Goal: Information Seeking & Learning: Learn about a topic

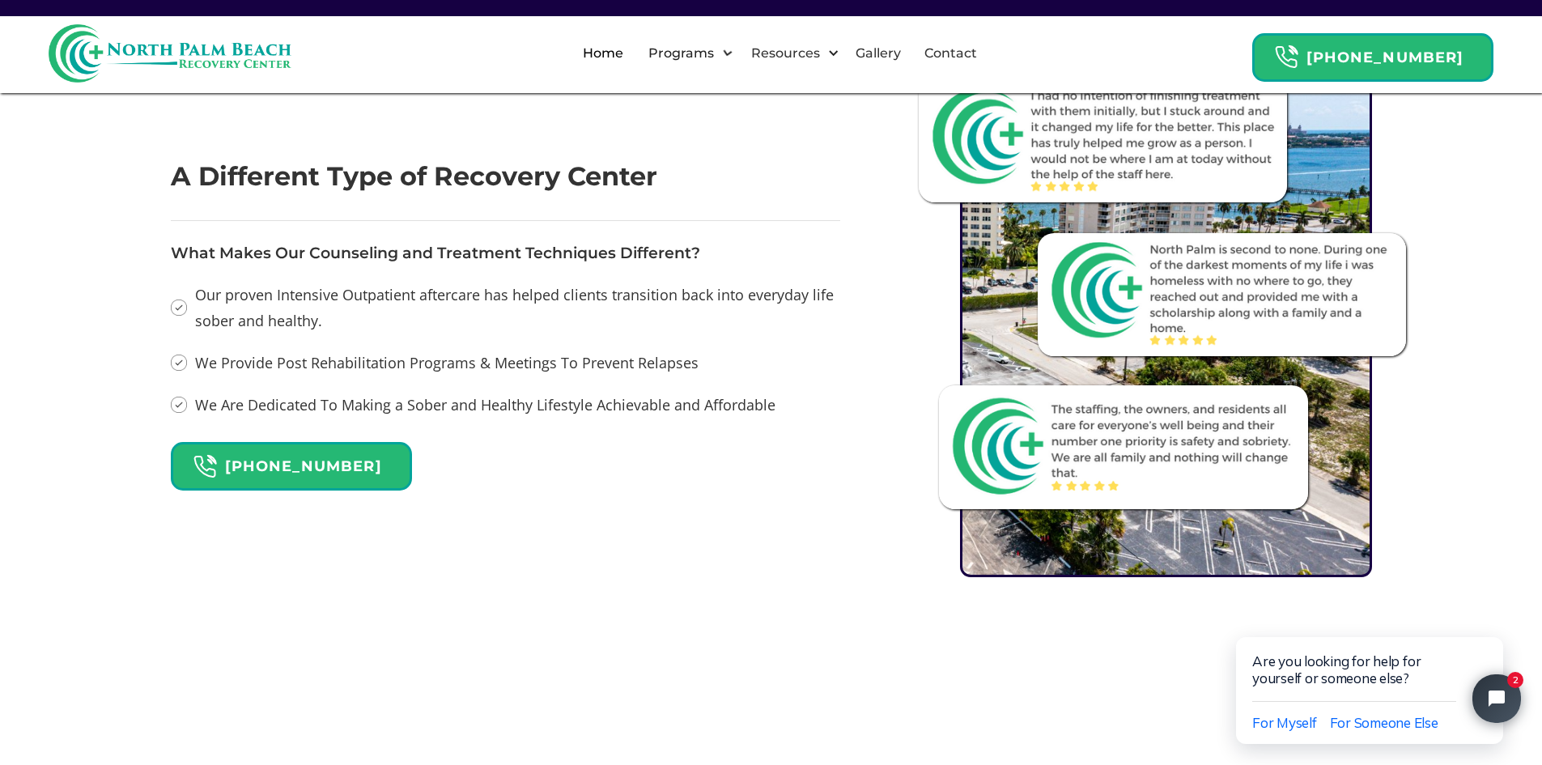
scroll to position [1781, 0]
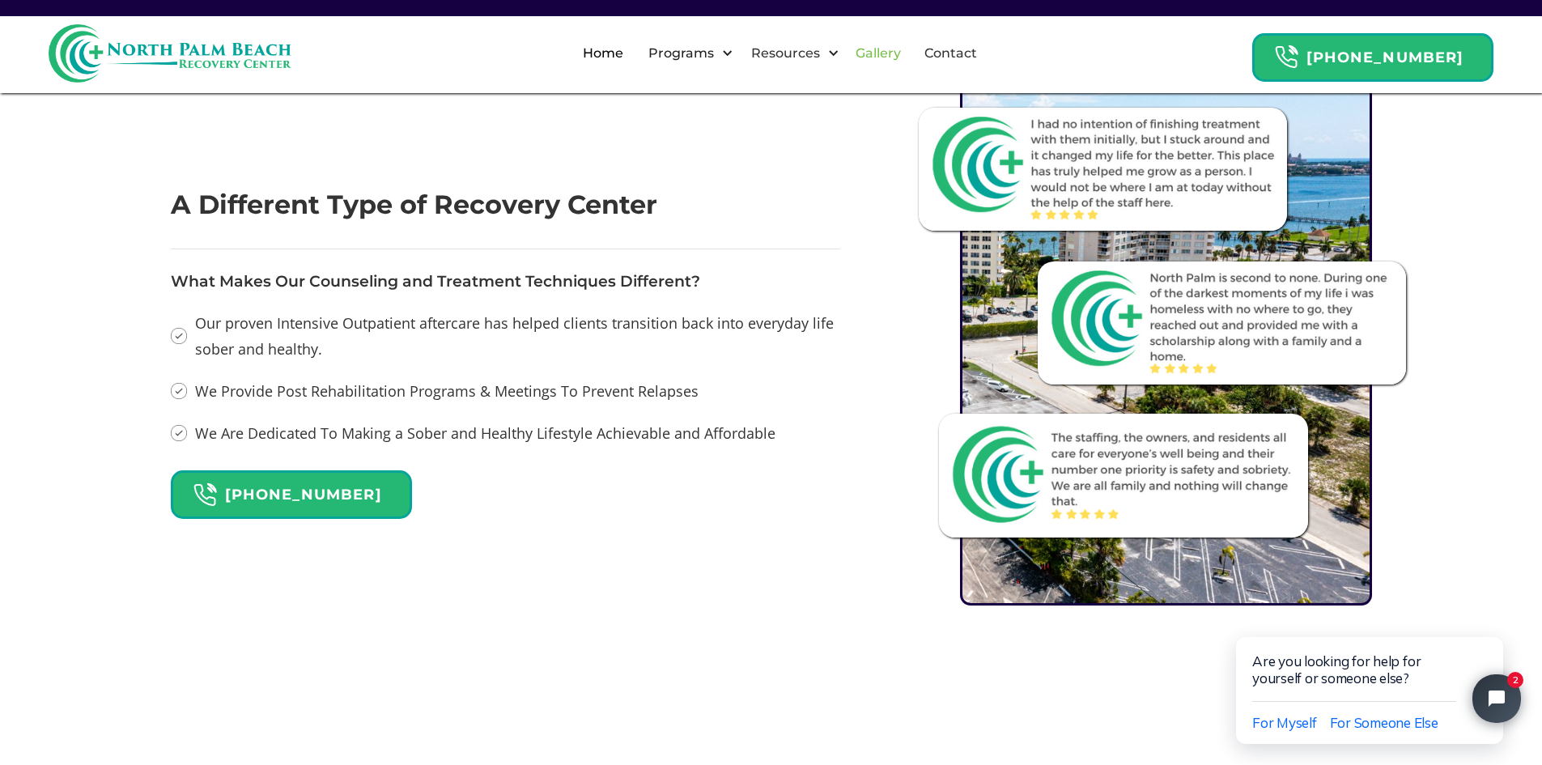
click at [889, 59] on link "Gallery" at bounding box center [878, 54] width 65 height 52
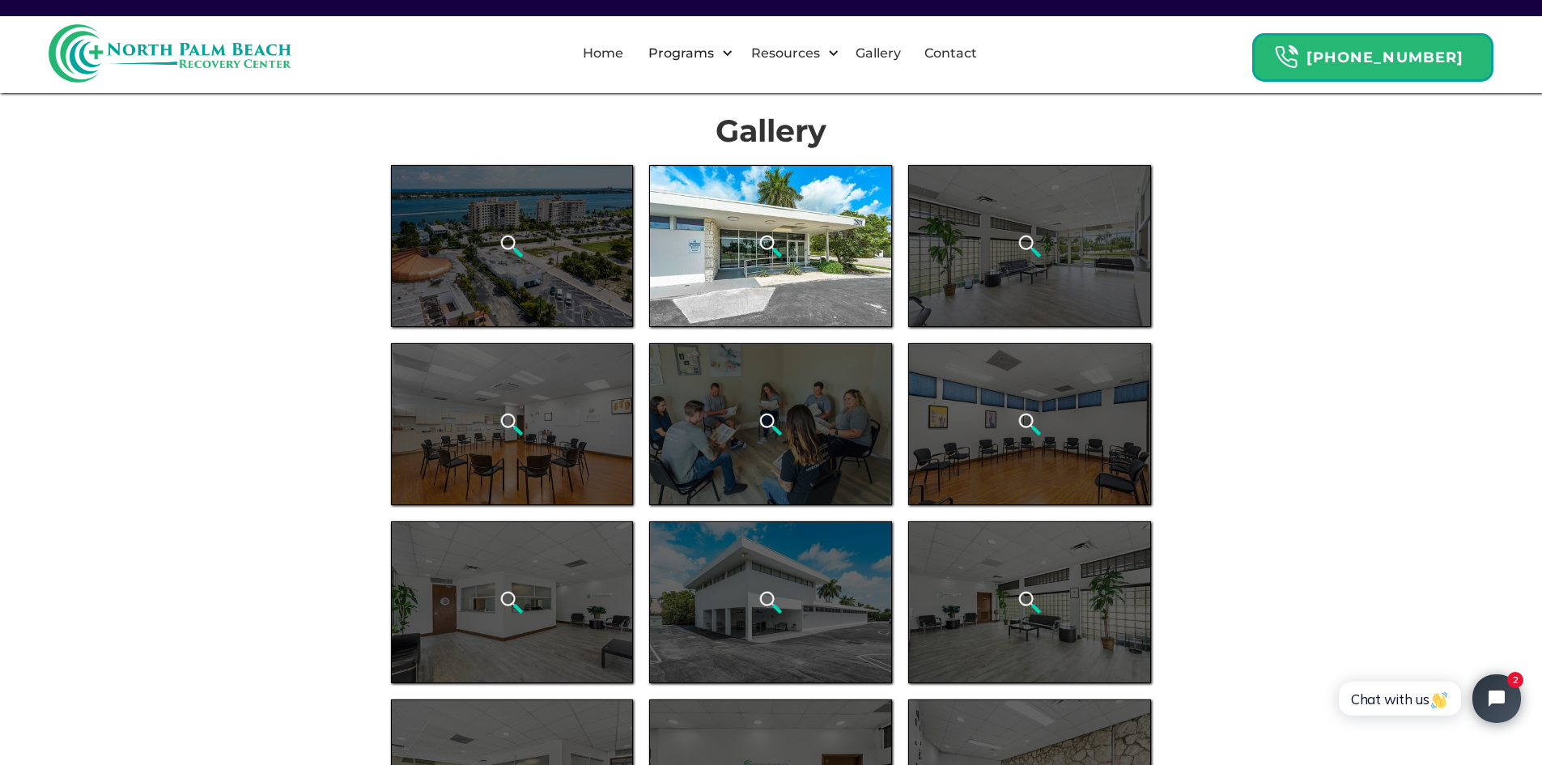
click at [764, 253] on img "open lightbox" at bounding box center [771, 246] width 24 height 24
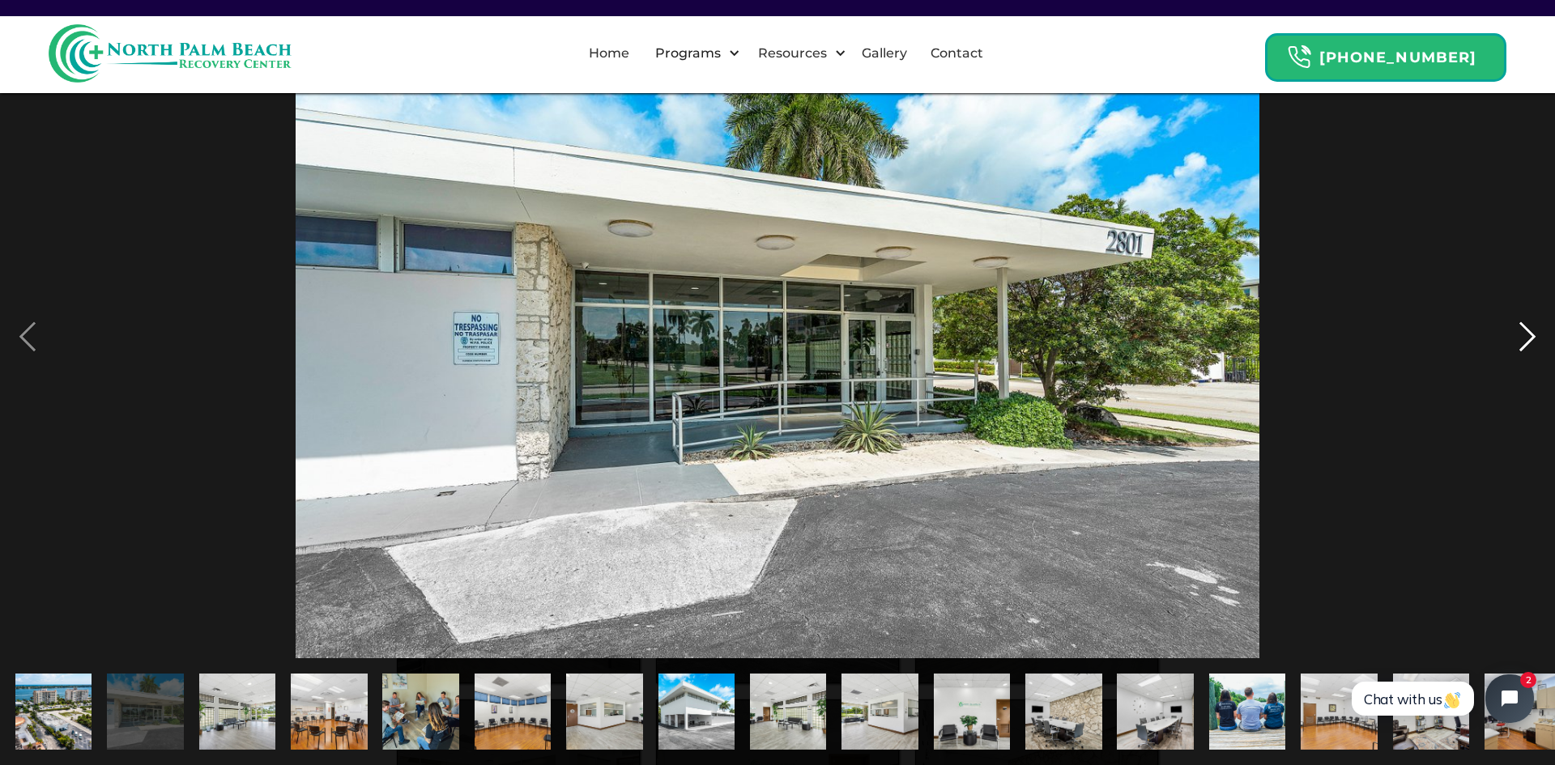
click at [1514, 340] on div "next image" at bounding box center [1527, 336] width 55 height 643
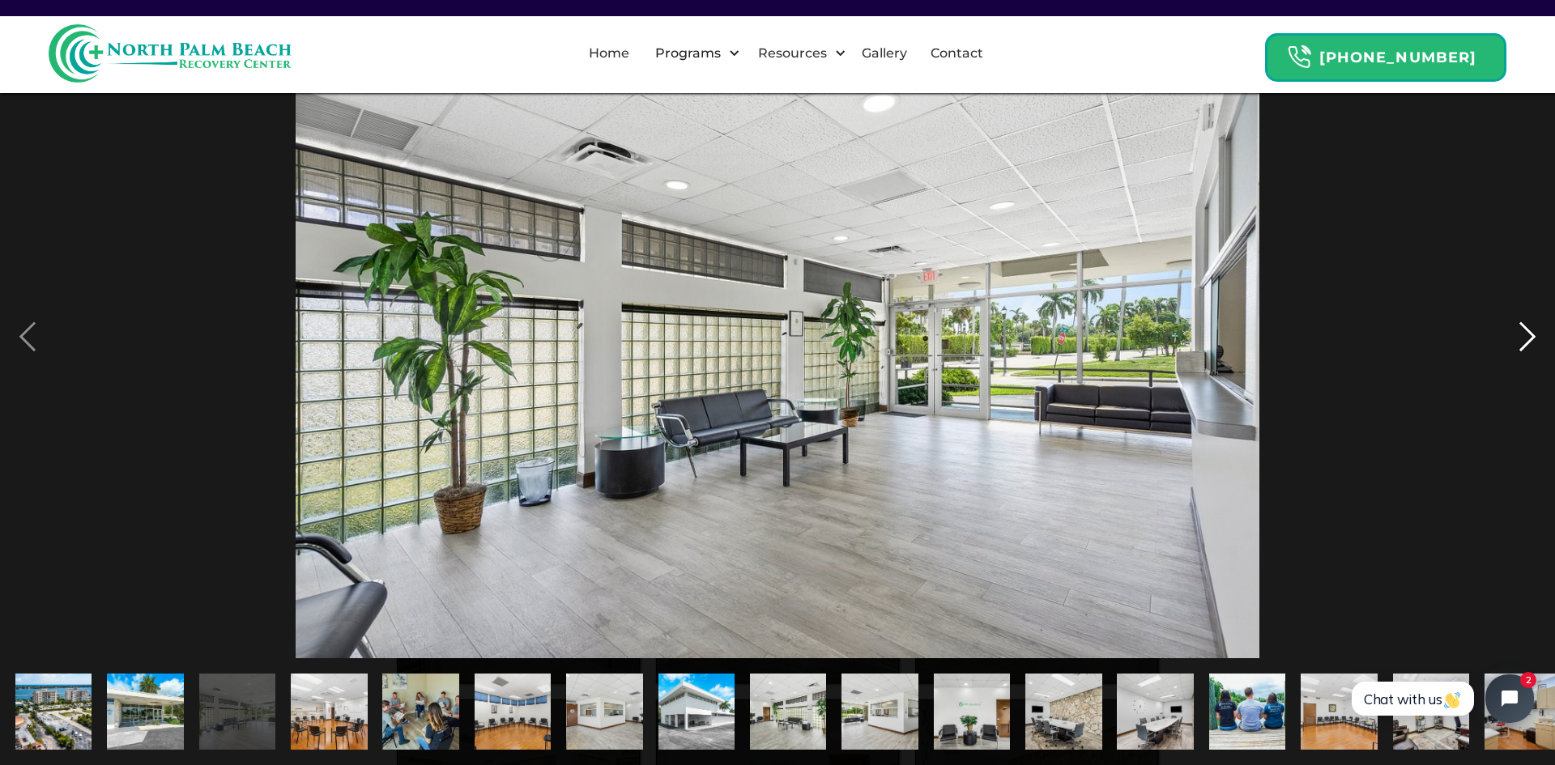
click at [1520, 337] on div "next image" at bounding box center [1527, 336] width 55 height 643
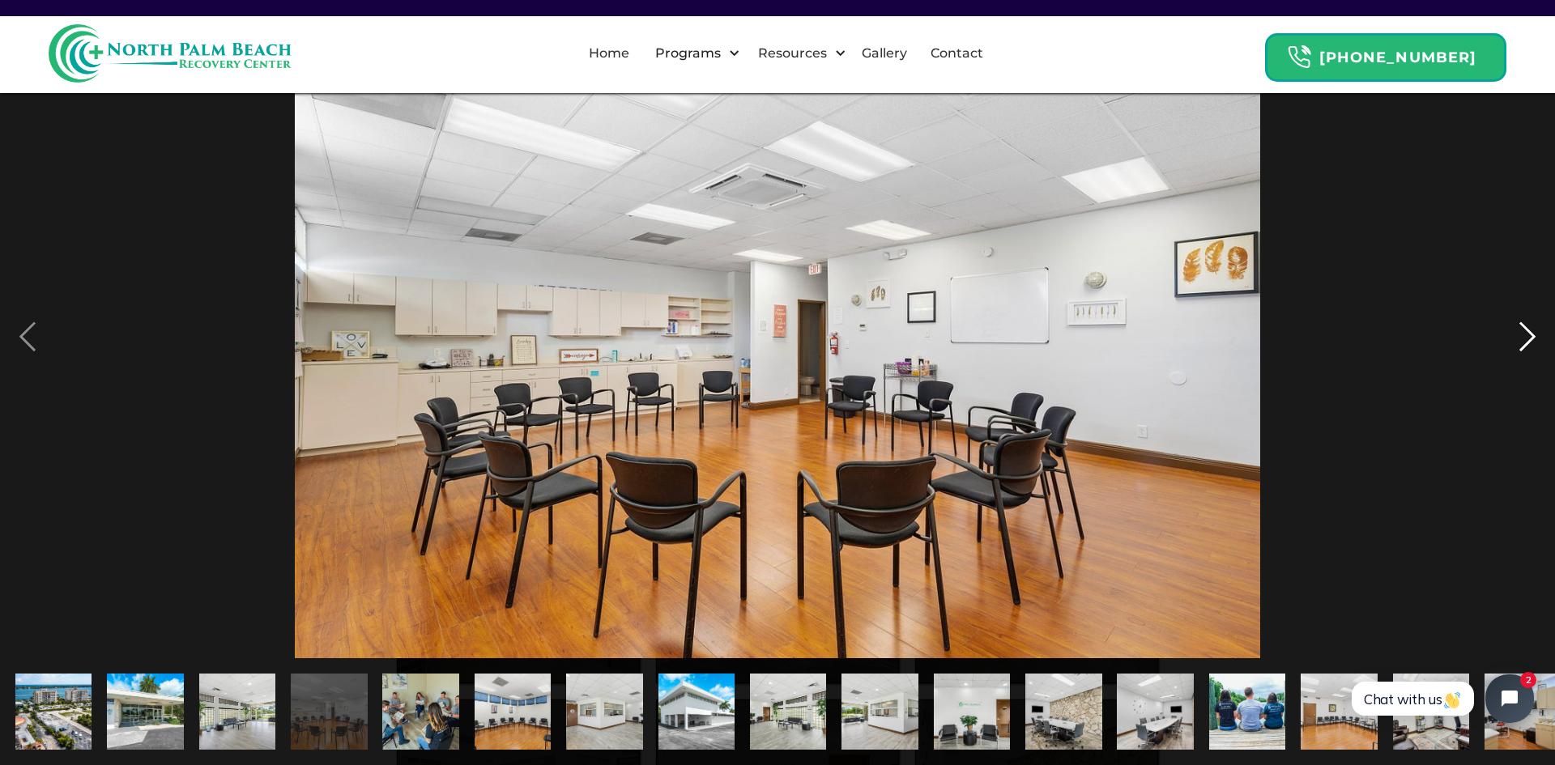
click at [1522, 337] on div "next image" at bounding box center [1527, 336] width 55 height 643
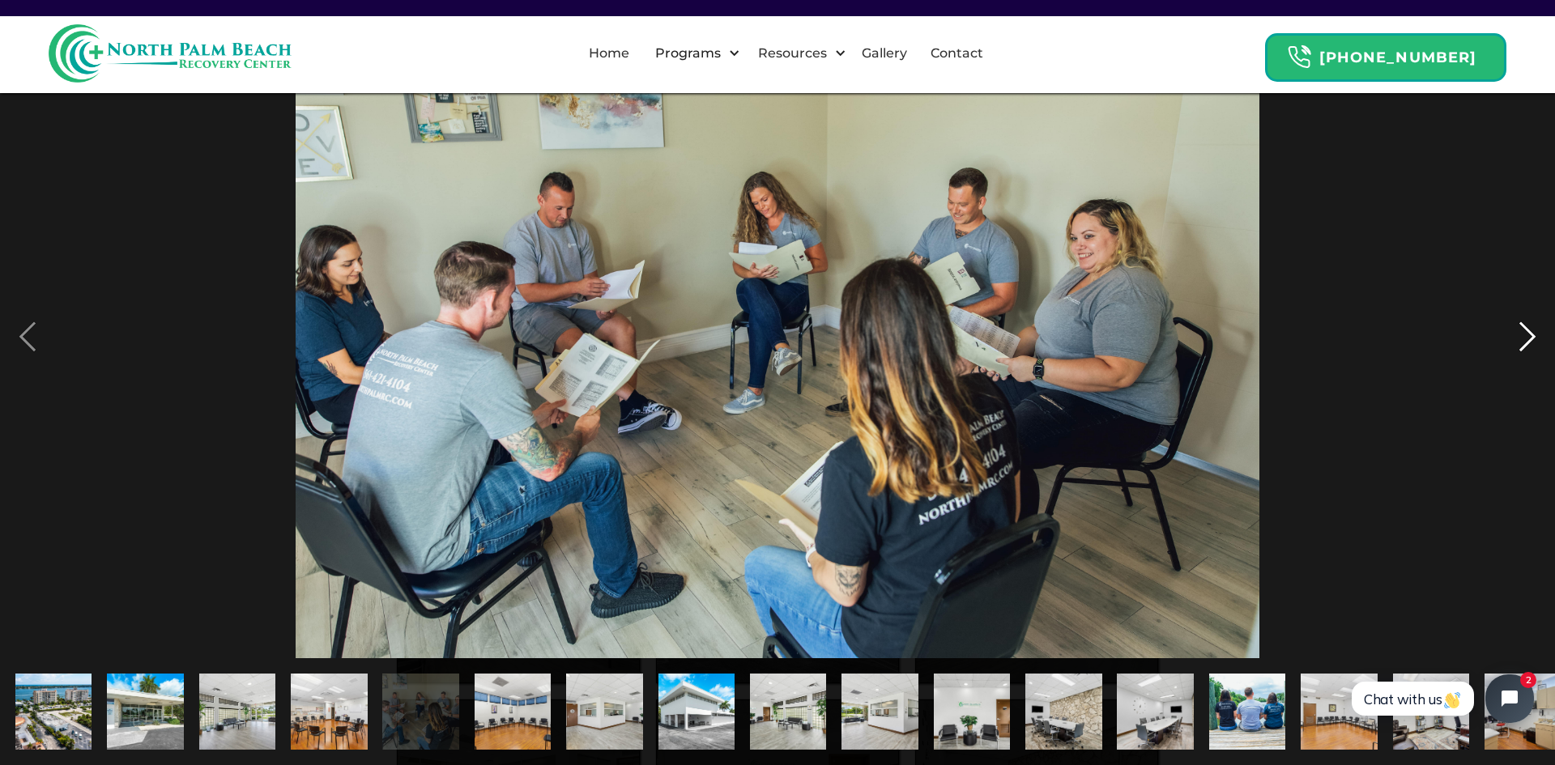
click at [1527, 334] on div "next image" at bounding box center [1527, 336] width 55 height 643
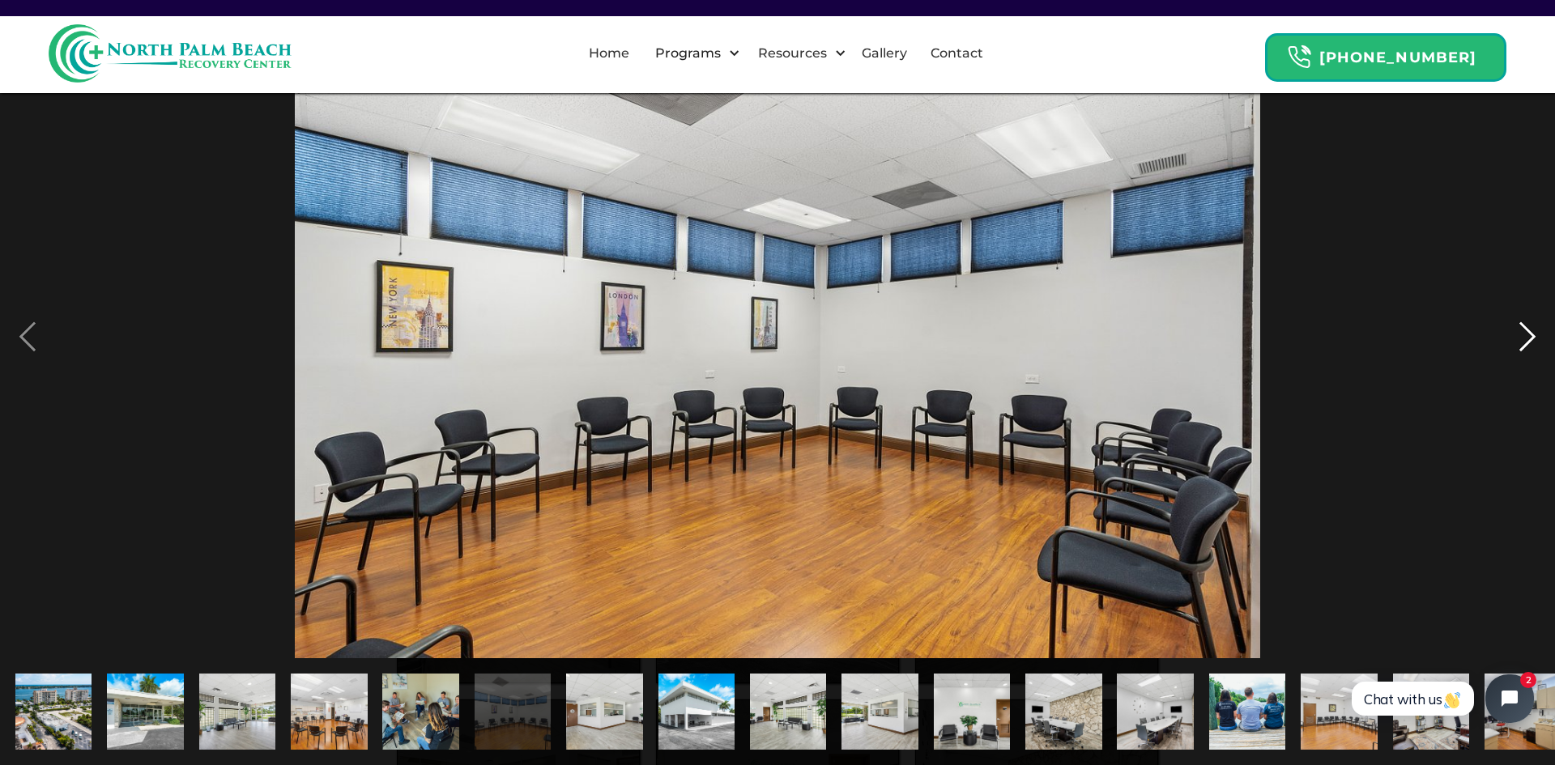
click at [1527, 334] on div "next image" at bounding box center [1527, 336] width 55 height 643
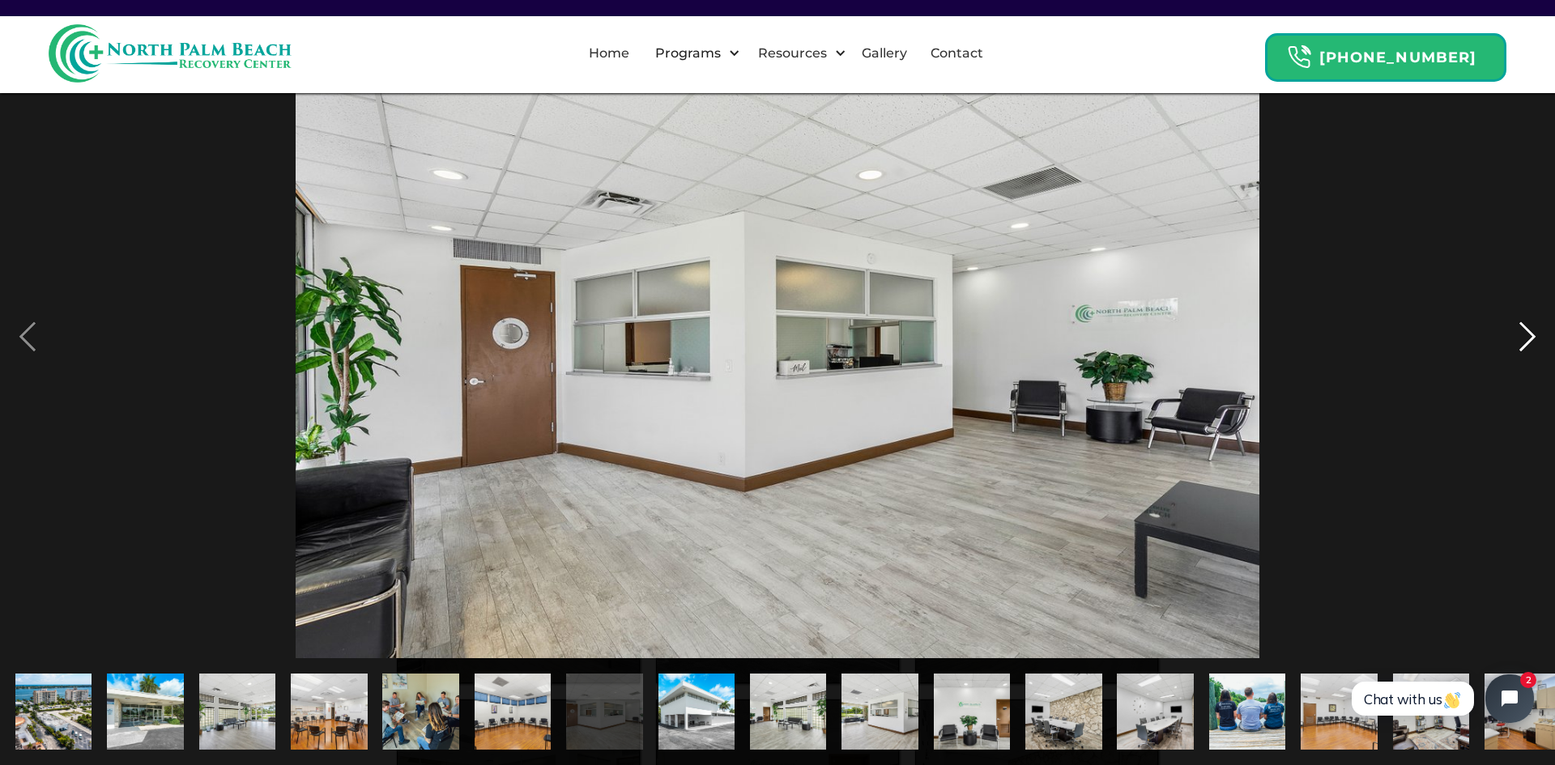
click at [1527, 334] on div "next image" at bounding box center [1527, 336] width 55 height 643
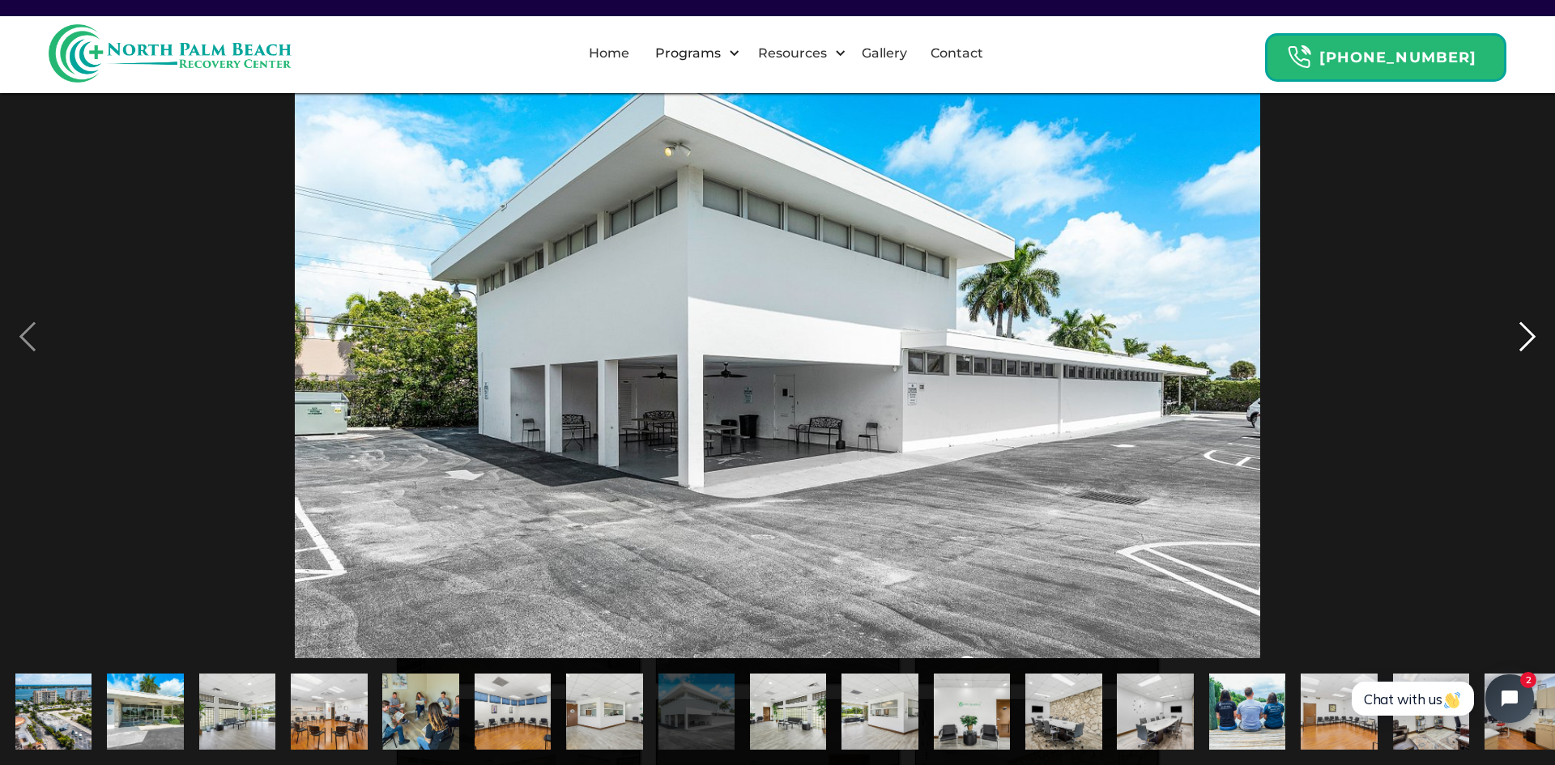
click at [1527, 334] on div "next image" at bounding box center [1527, 336] width 55 height 643
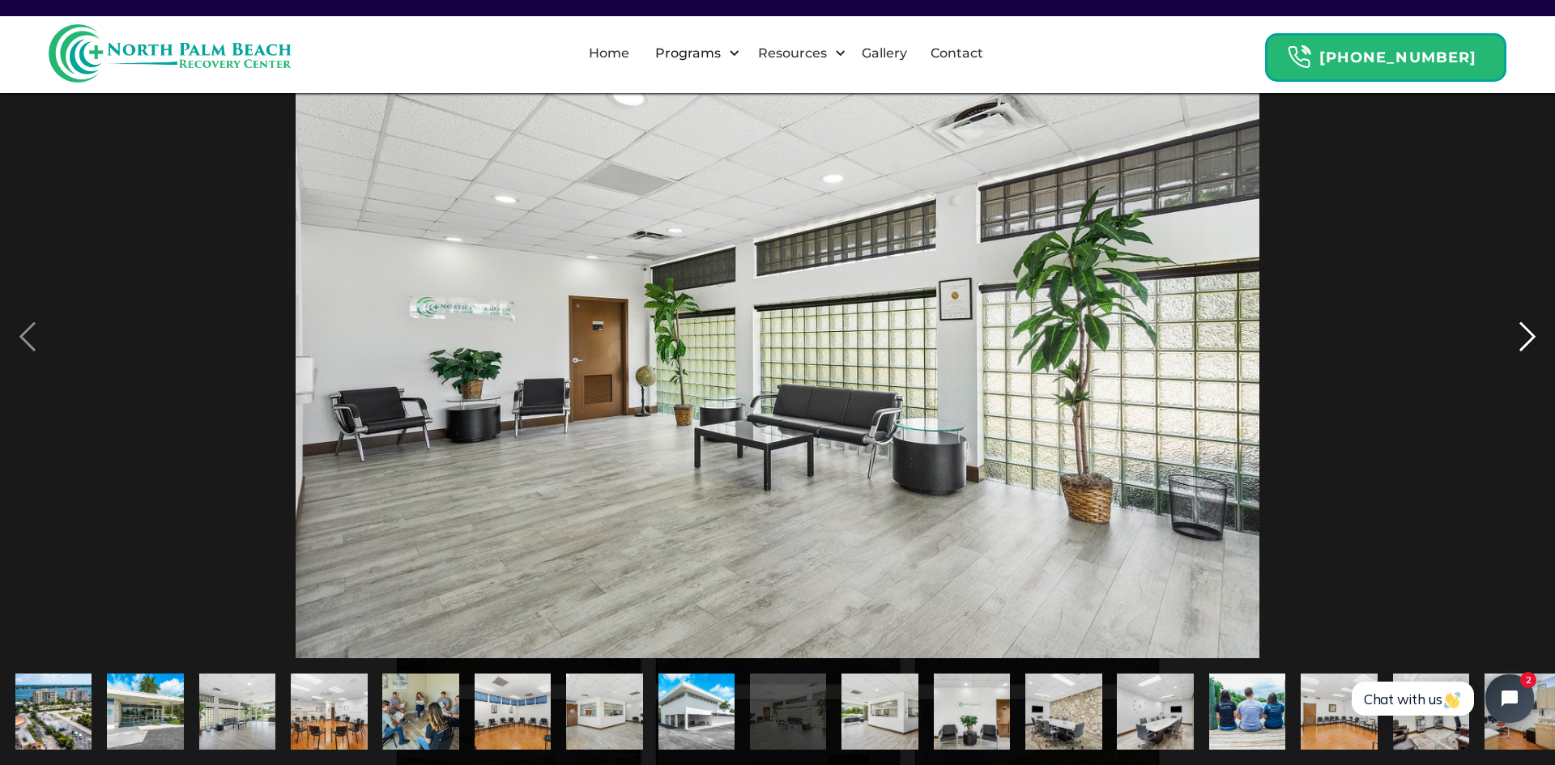
click at [1527, 334] on div "next image" at bounding box center [1527, 336] width 55 height 643
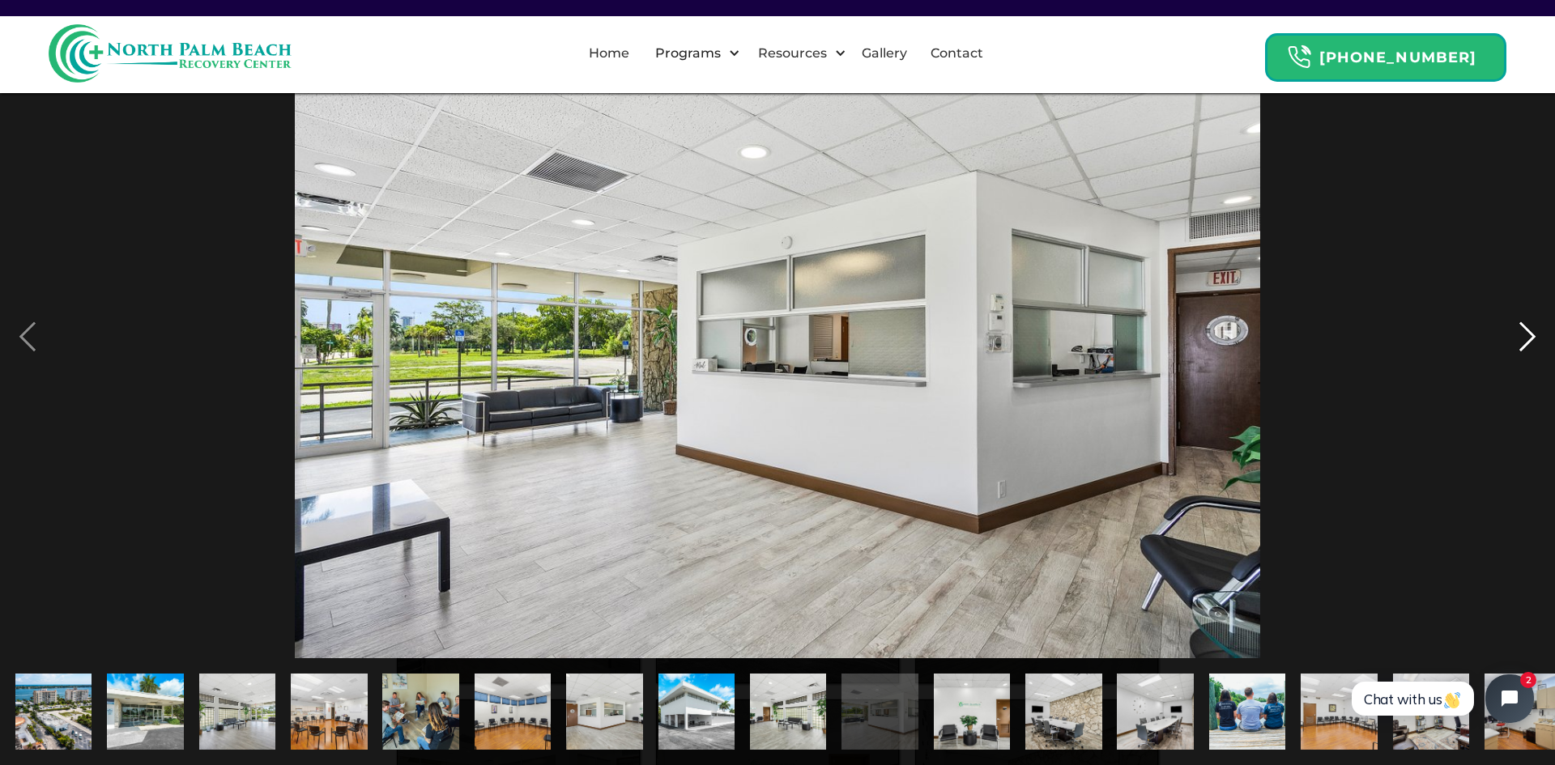
click at [1527, 334] on div "next image" at bounding box center [1527, 336] width 55 height 643
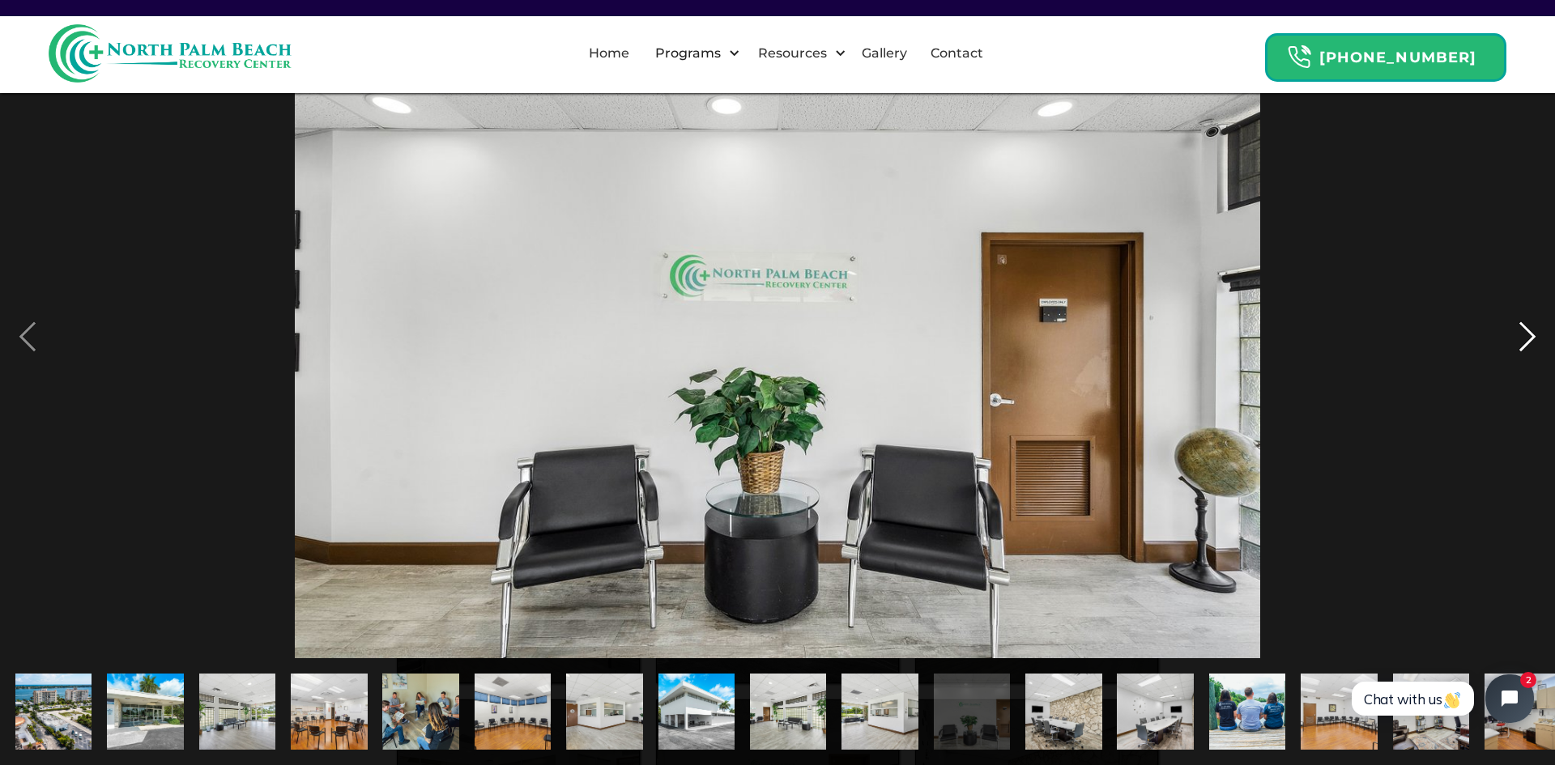
click at [1527, 334] on div "next image" at bounding box center [1527, 336] width 55 height 643
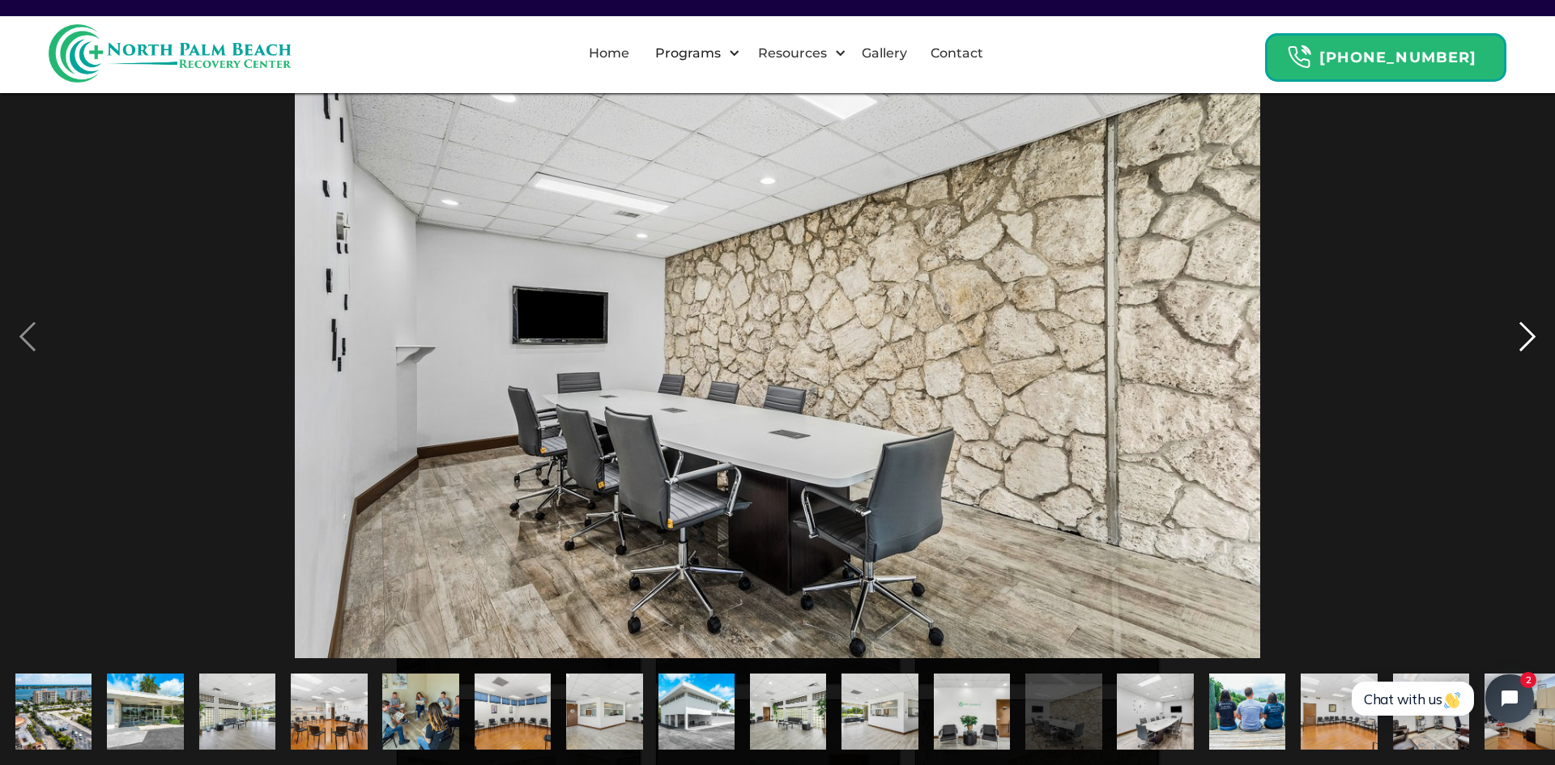
click at [1527, 334] on div "next image" at bounding box center [1527, 336] width 55 height 643
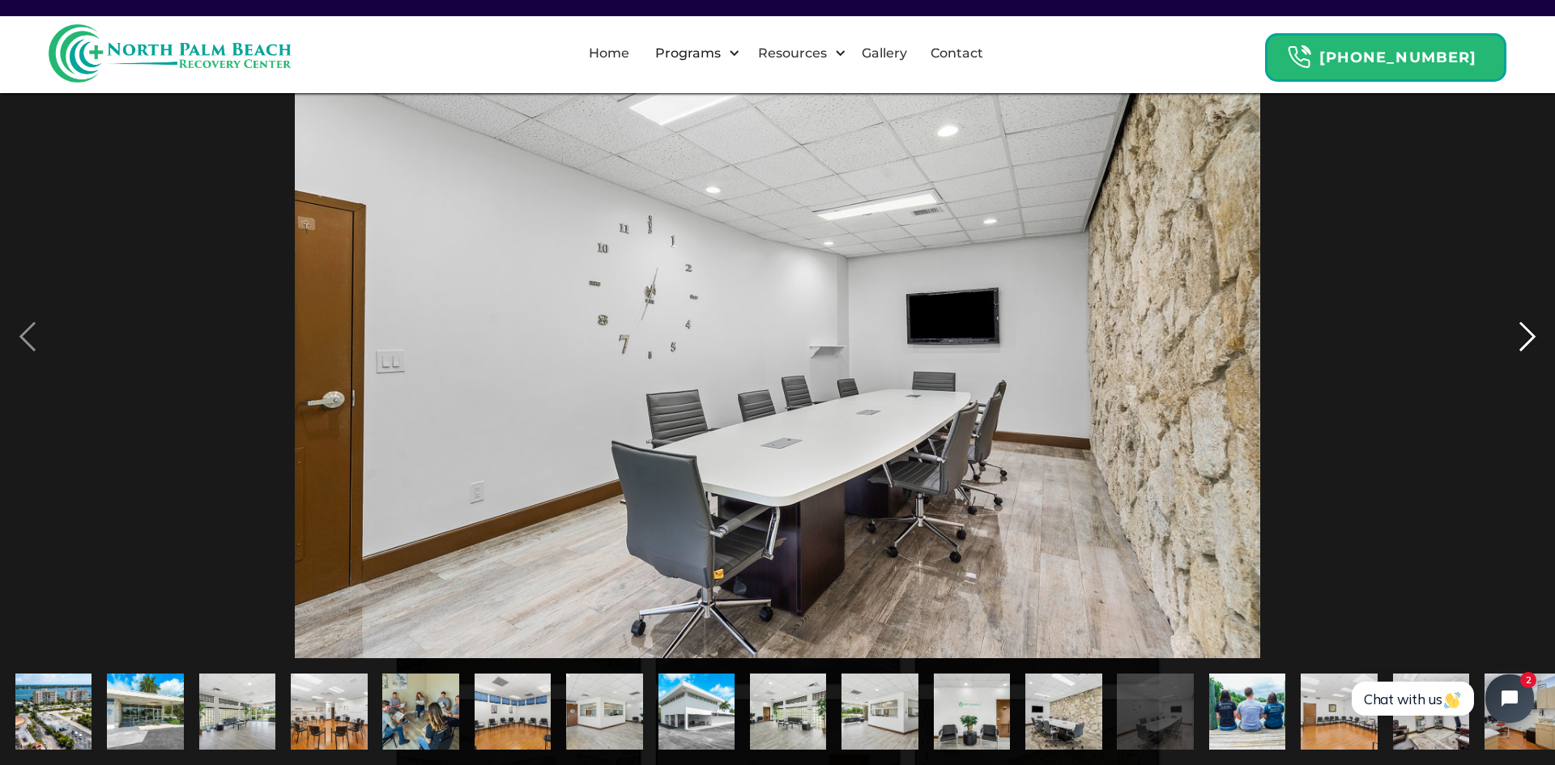
click at [1518, 334] on div "next image" at bounding box center [1527, 336] width 55 height 643
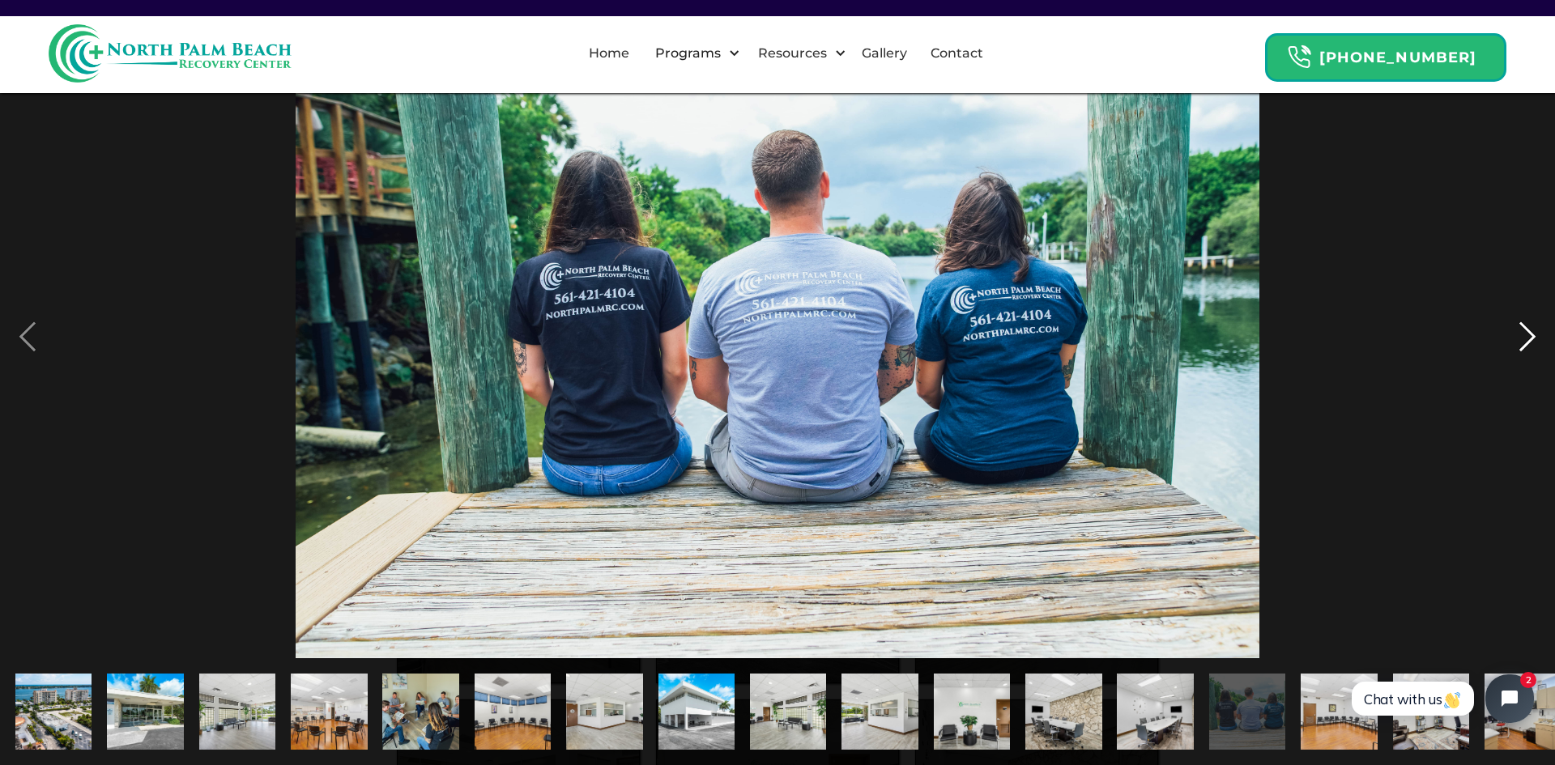
click at [1522, 338] on div "next image" at bounding box center [1527, 336] width 55 height 643
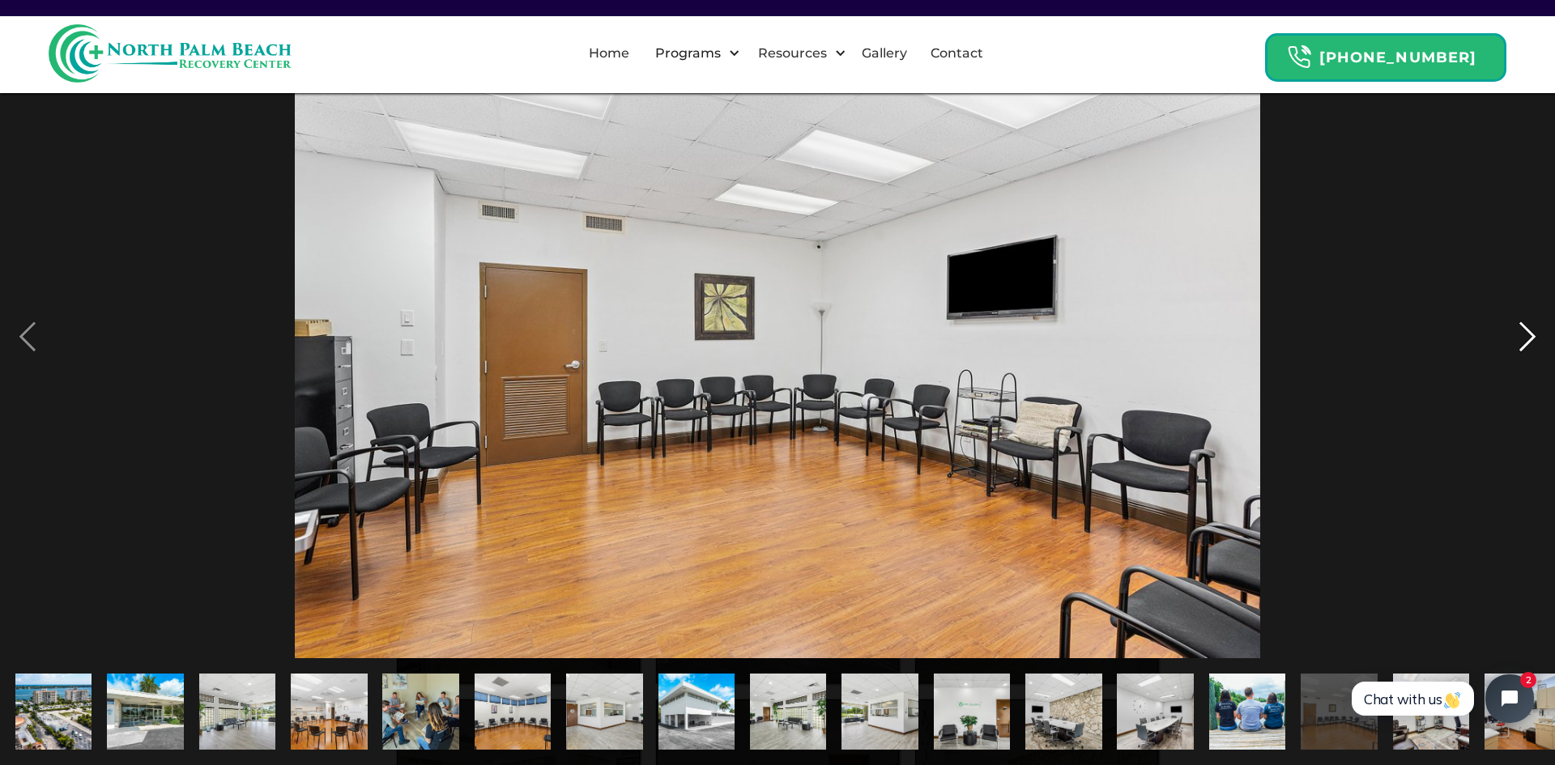
click at [1527, 340] on div "next image" at bounding box center [1527, 336] width 55 height 643
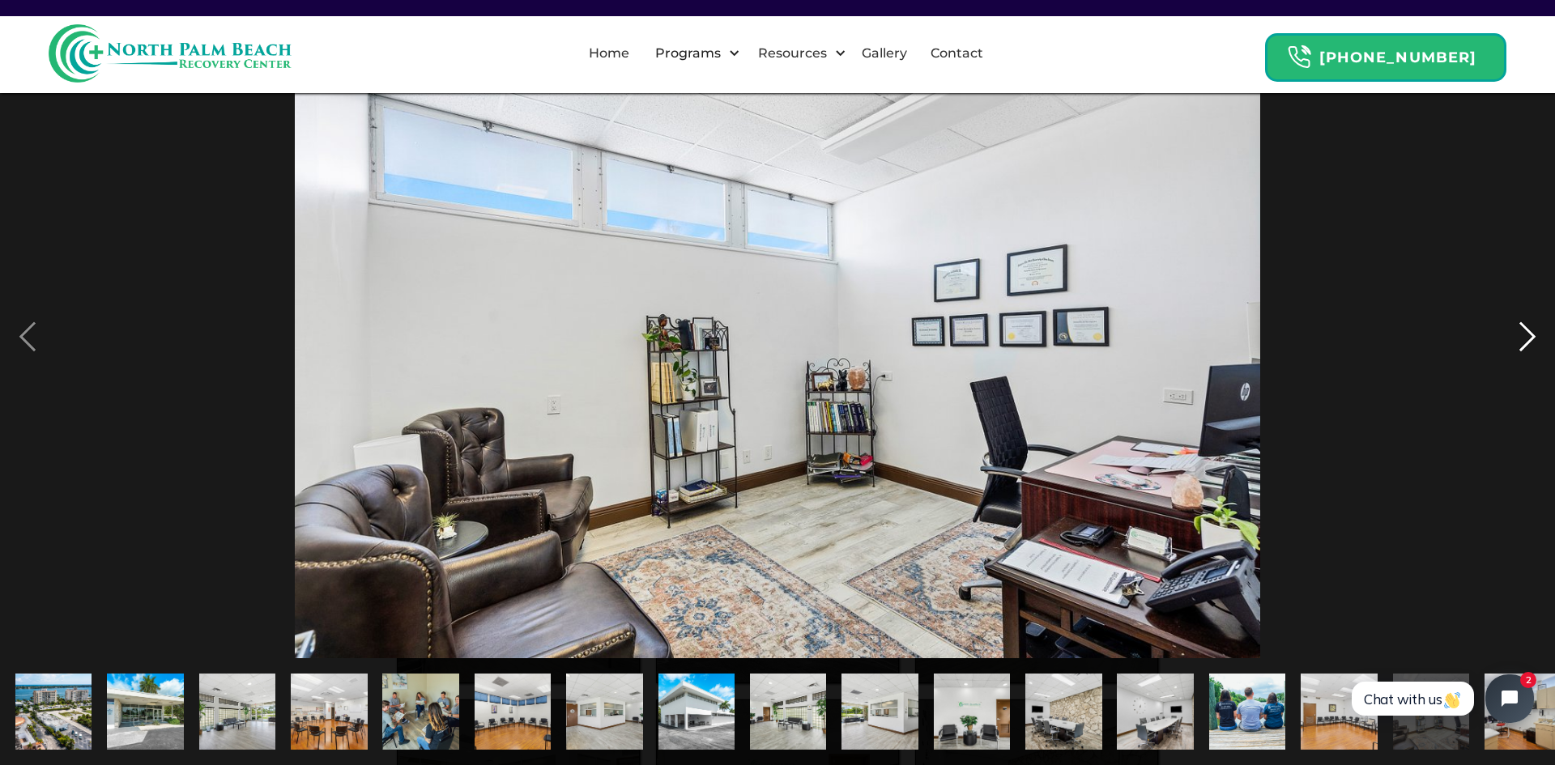
click at [1527, 340] on div "next image" at bounding box center [1527, 336] width 55 height 643
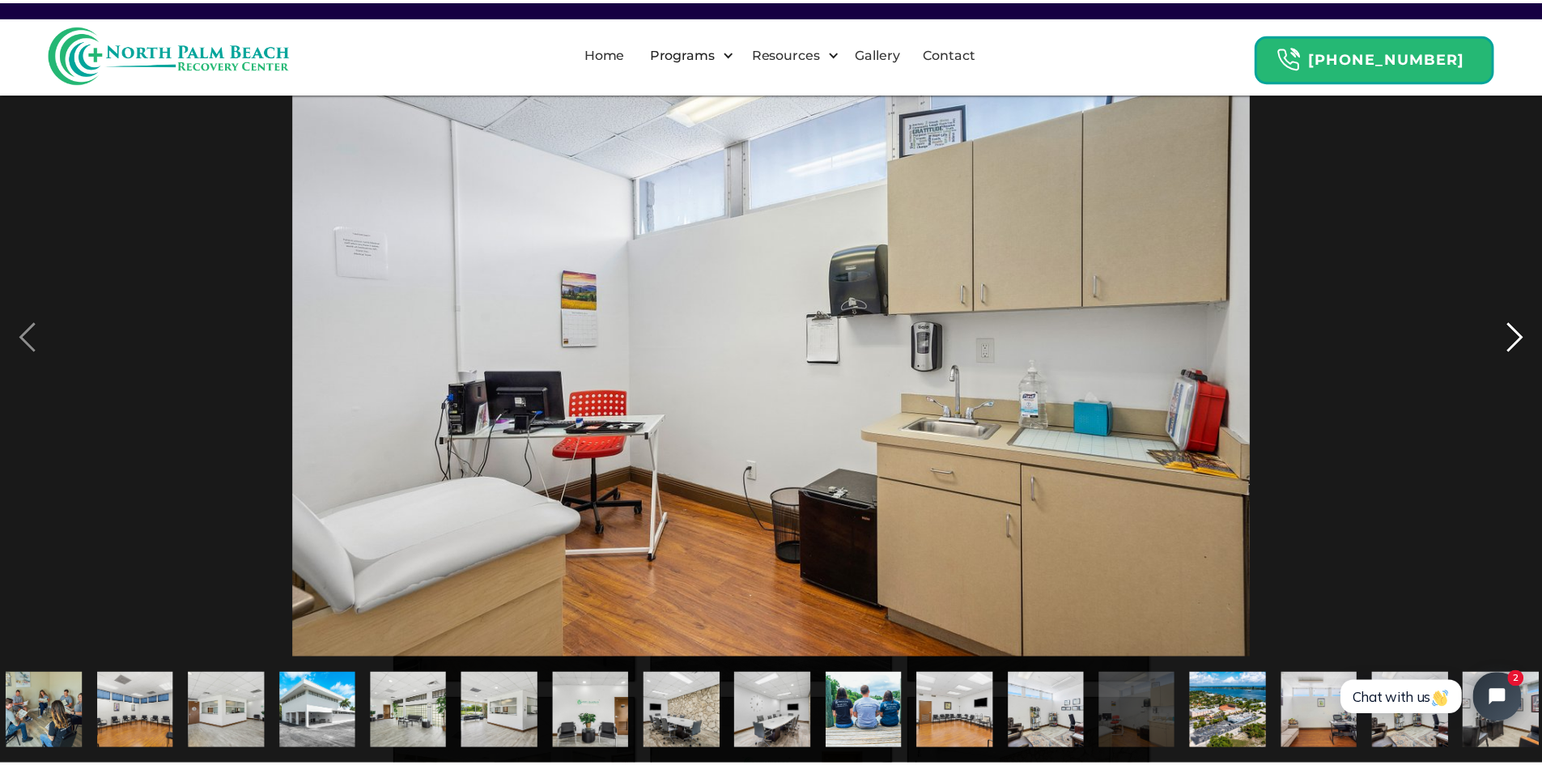
scroll to position [0, 389]
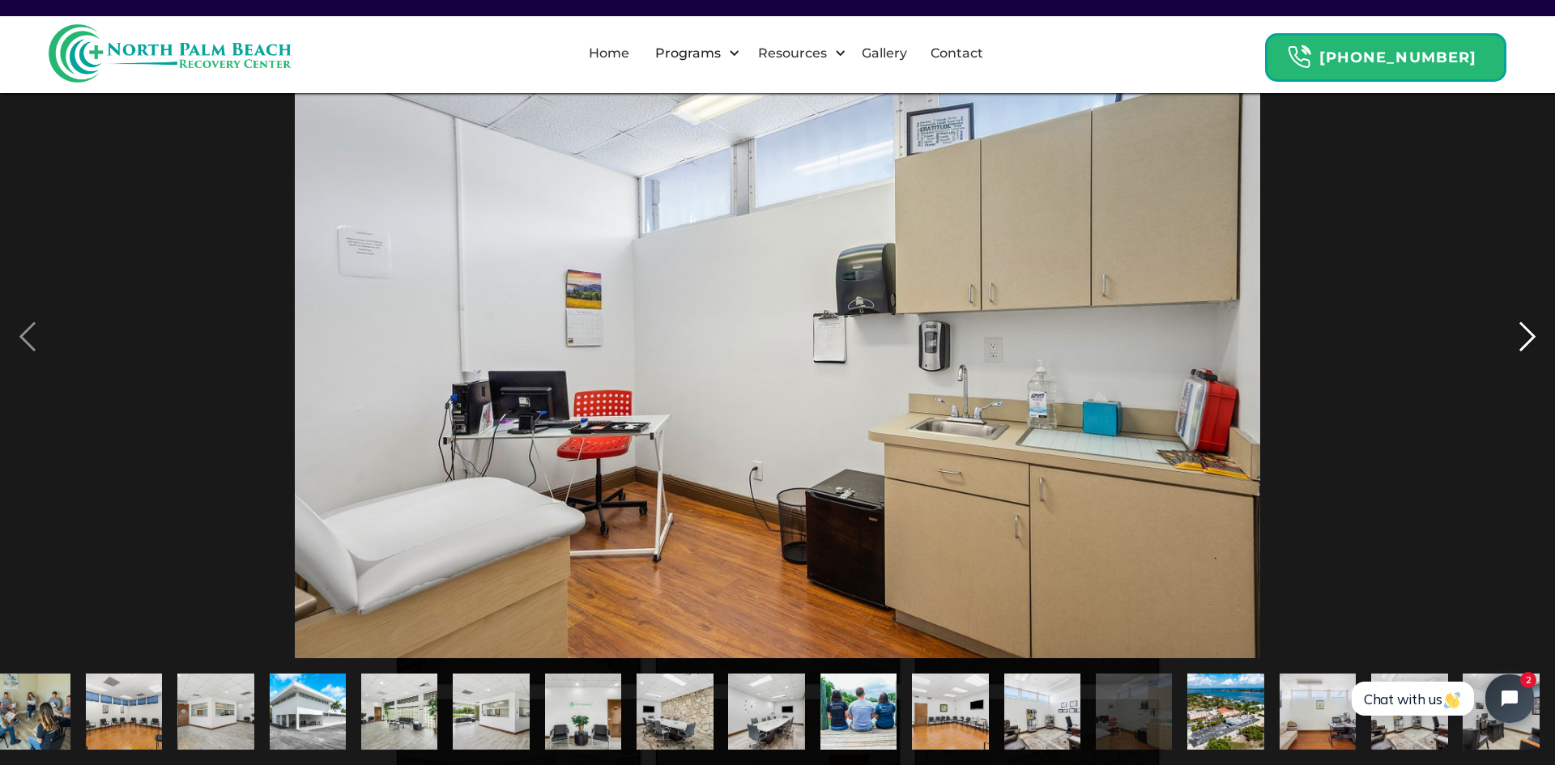
click at [1527, 340] on div "next image" at bounding box center [1527, 336] width 55 height 643
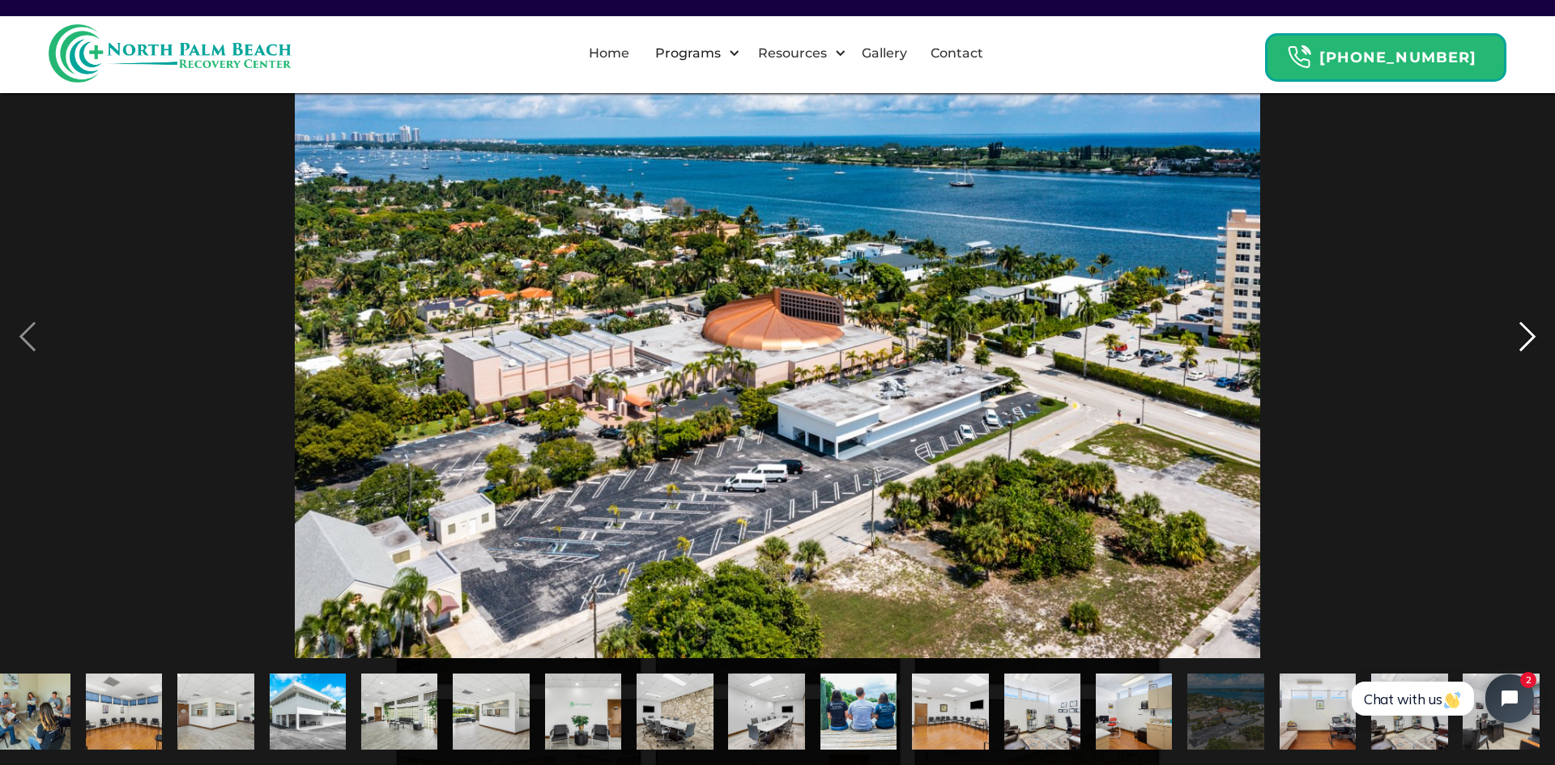
click at [1521, 343] on div "next image" at bounding box center [1527, 336] width 55 height 643
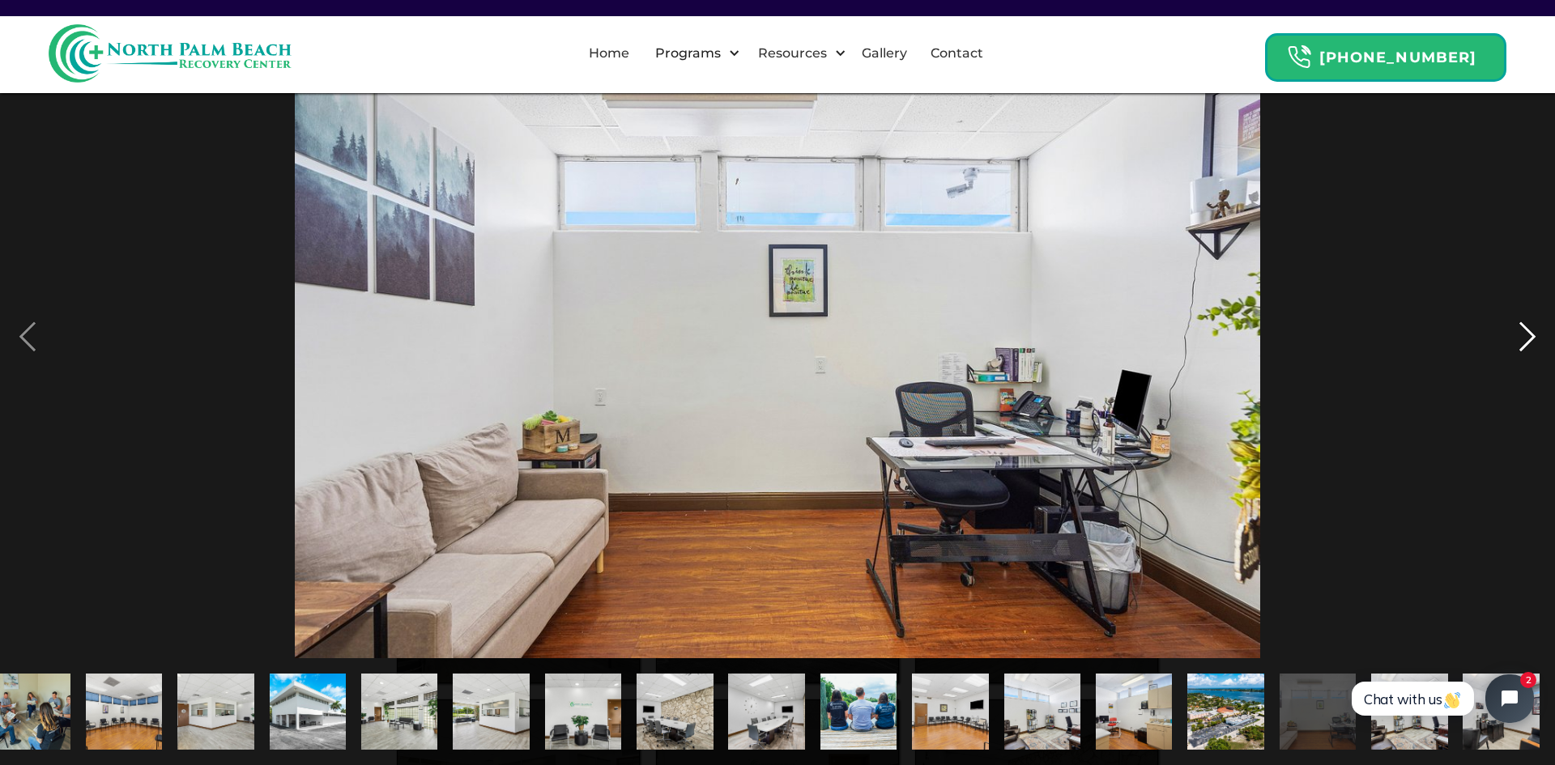
click at [1521, 343] on div "next image" at bounding box center [1527, 336] width 55 height 643
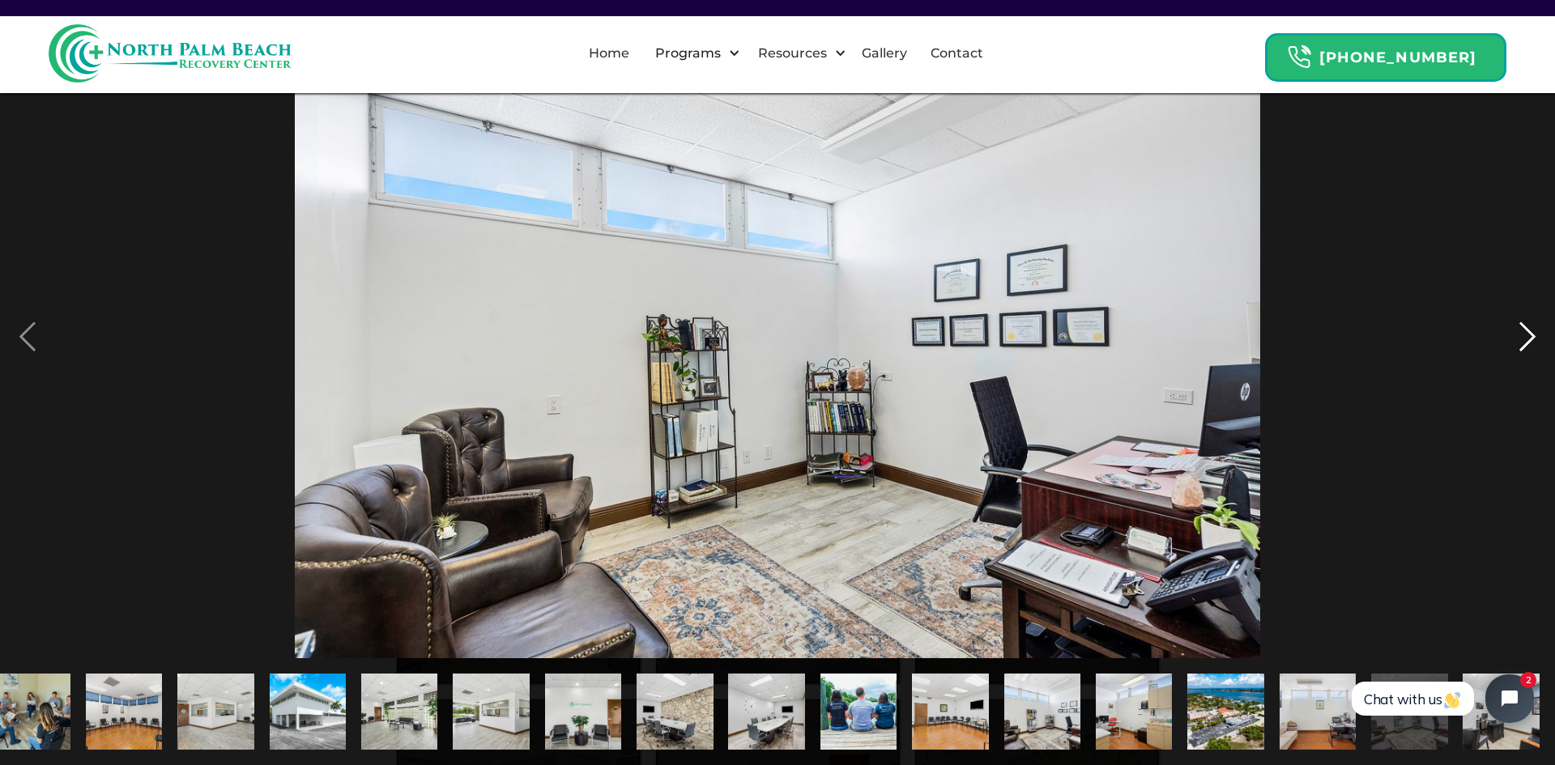
click at [1521, 343] on div "next image" at bounding box center [1527, 336] width 55 height 643
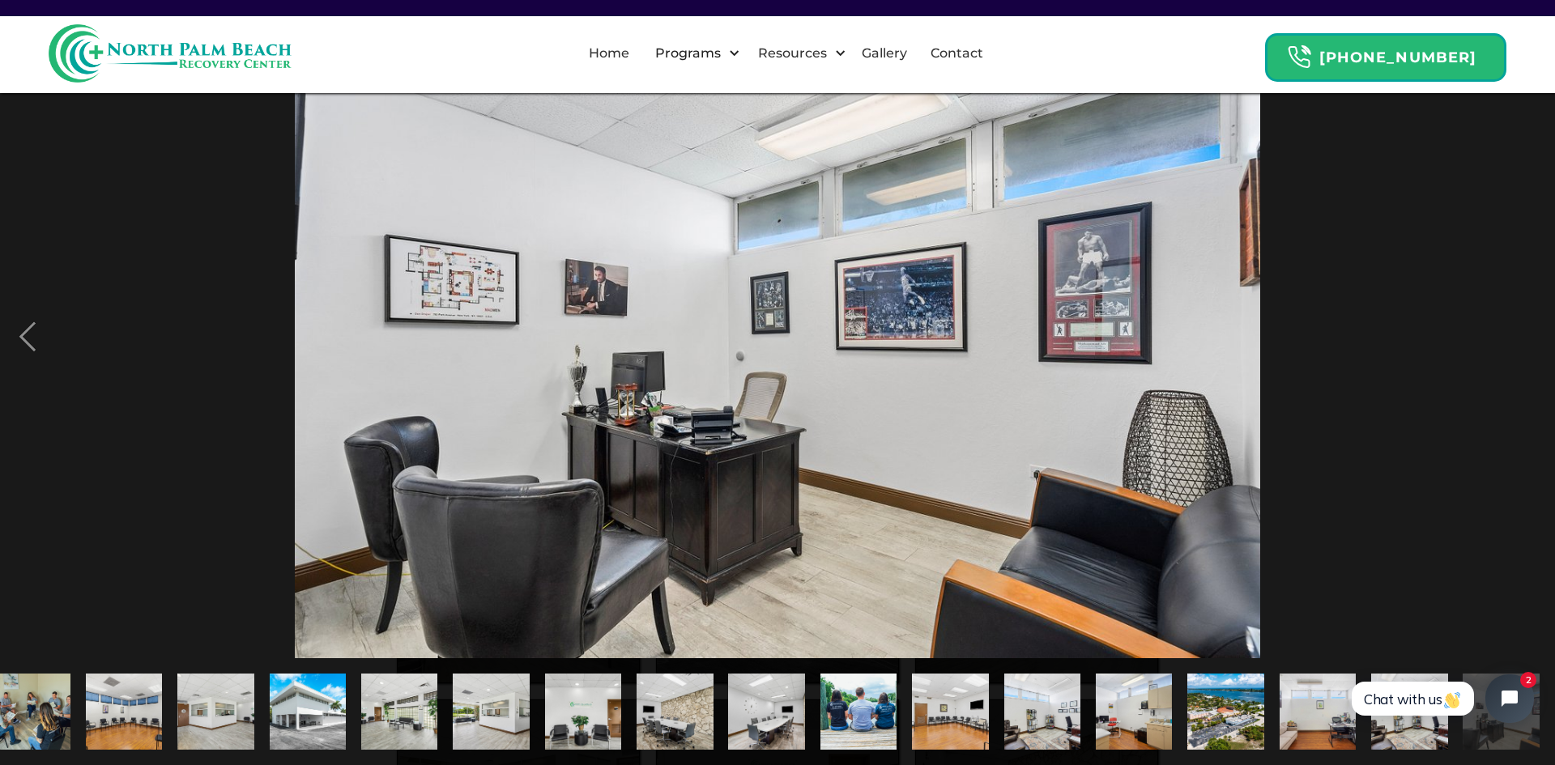
click at [1521, 343] on div "next image" at bounding box center [1527, 336] width 55 height 643
click at [1400, 223] on div at bounding box center [777, 336] width 1555 height 643
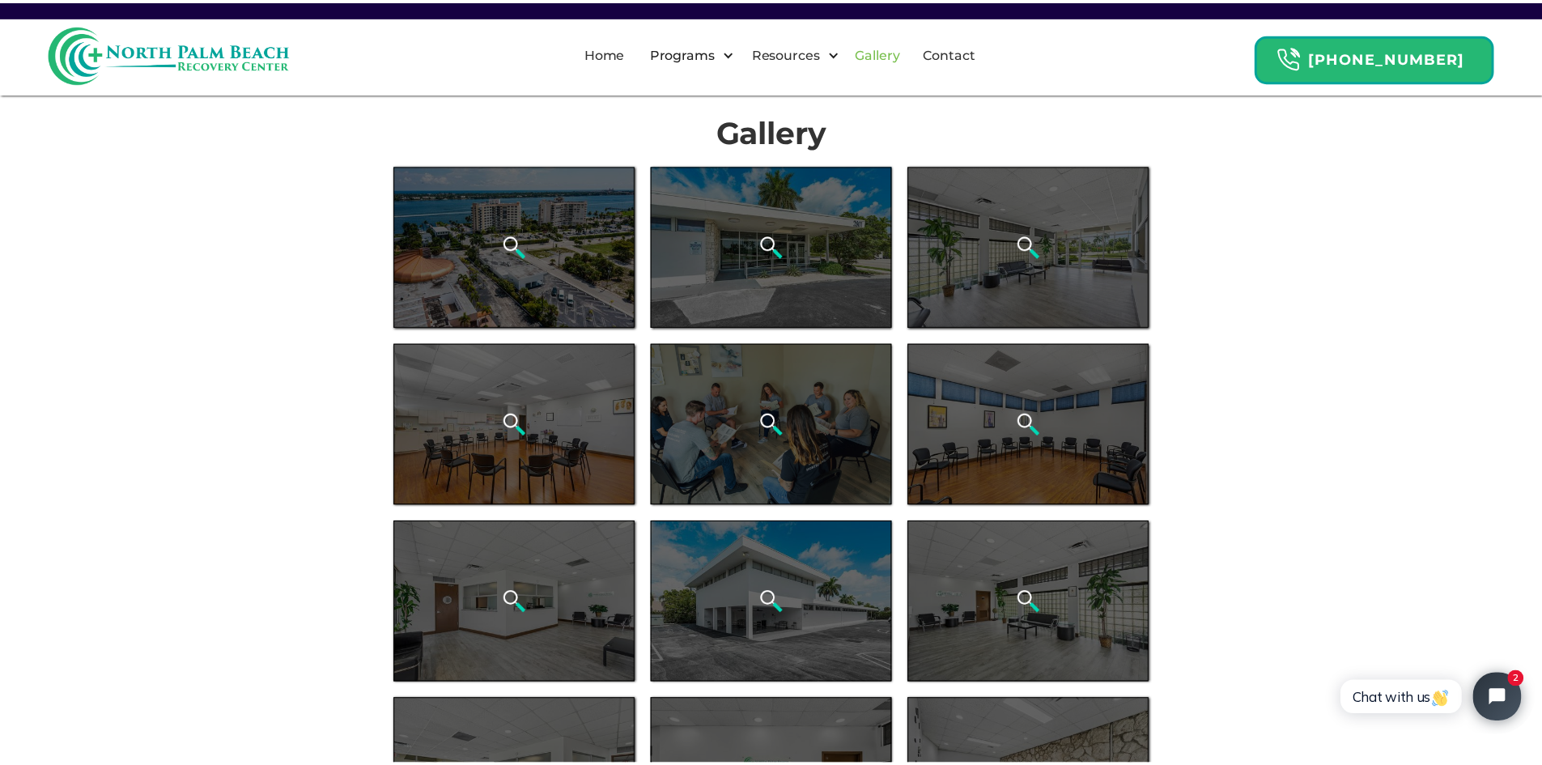
scroll to position [0, 0]
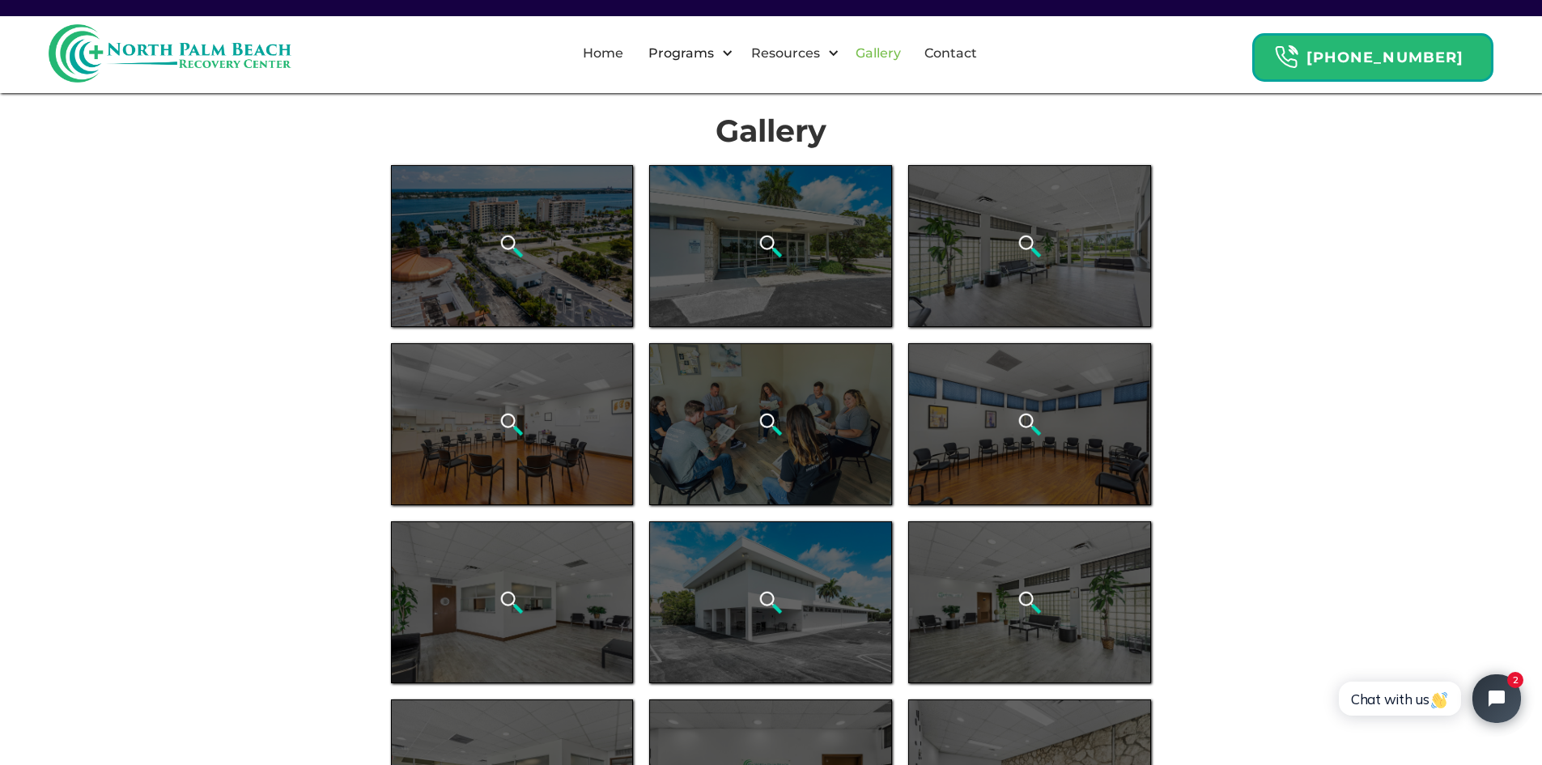
click at [906, 53] on link "Gallery" at bounding box center [878, 54] width 65 height 52
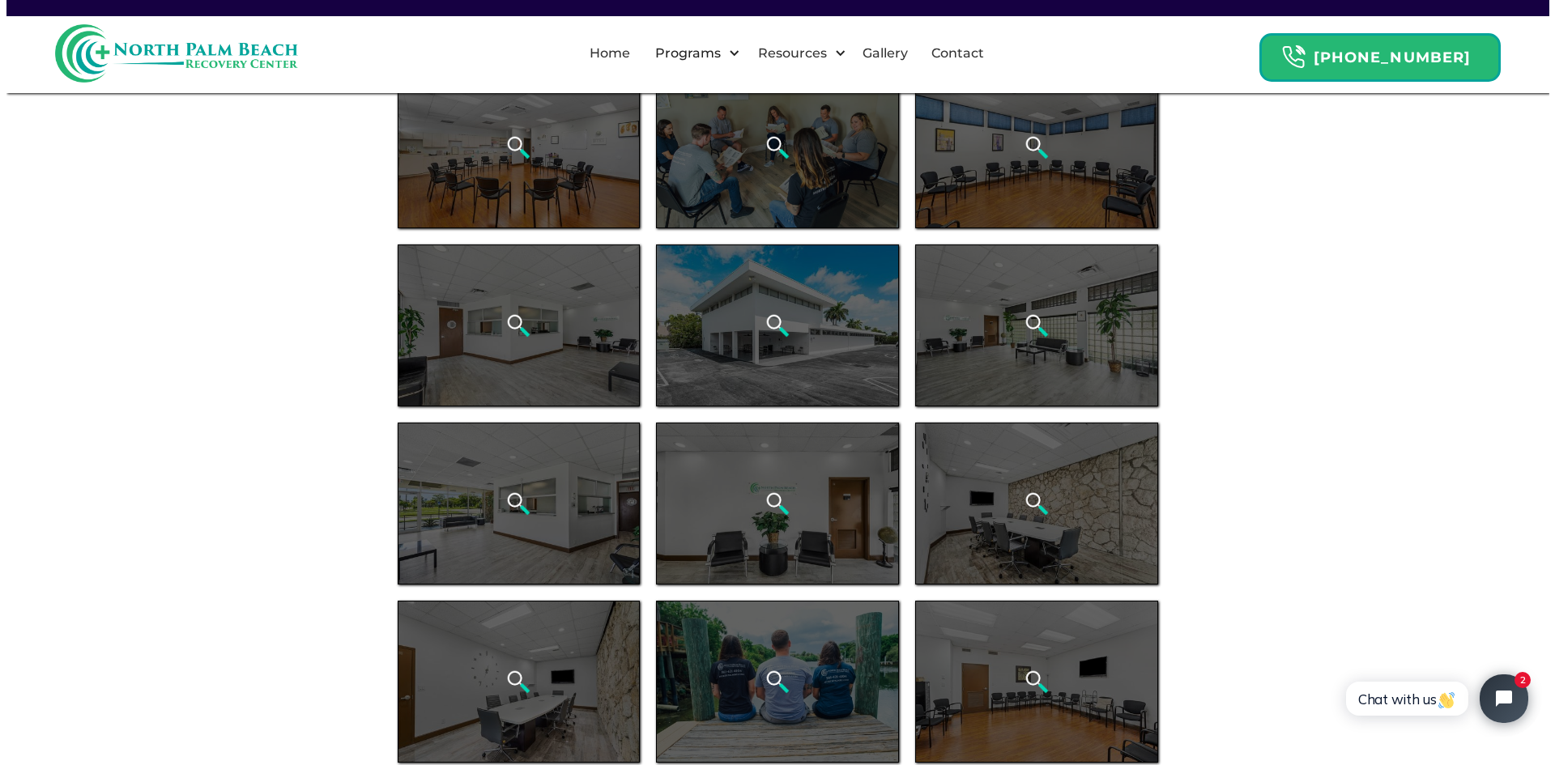
scroll to position [567, 0]
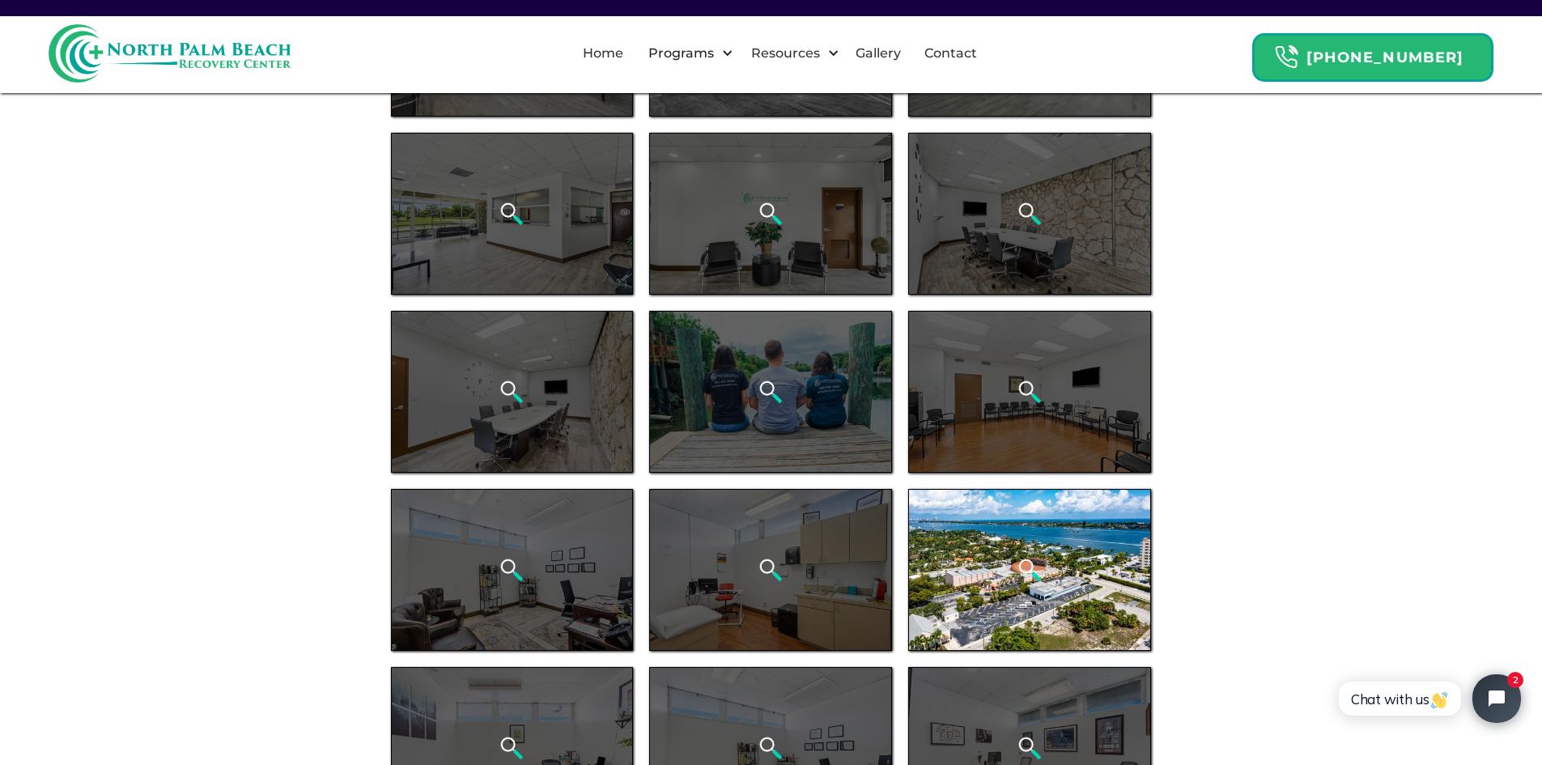
click at [1069, 578] on div "open lightbox" at bounding box center [1029, 570] width 243 height 162
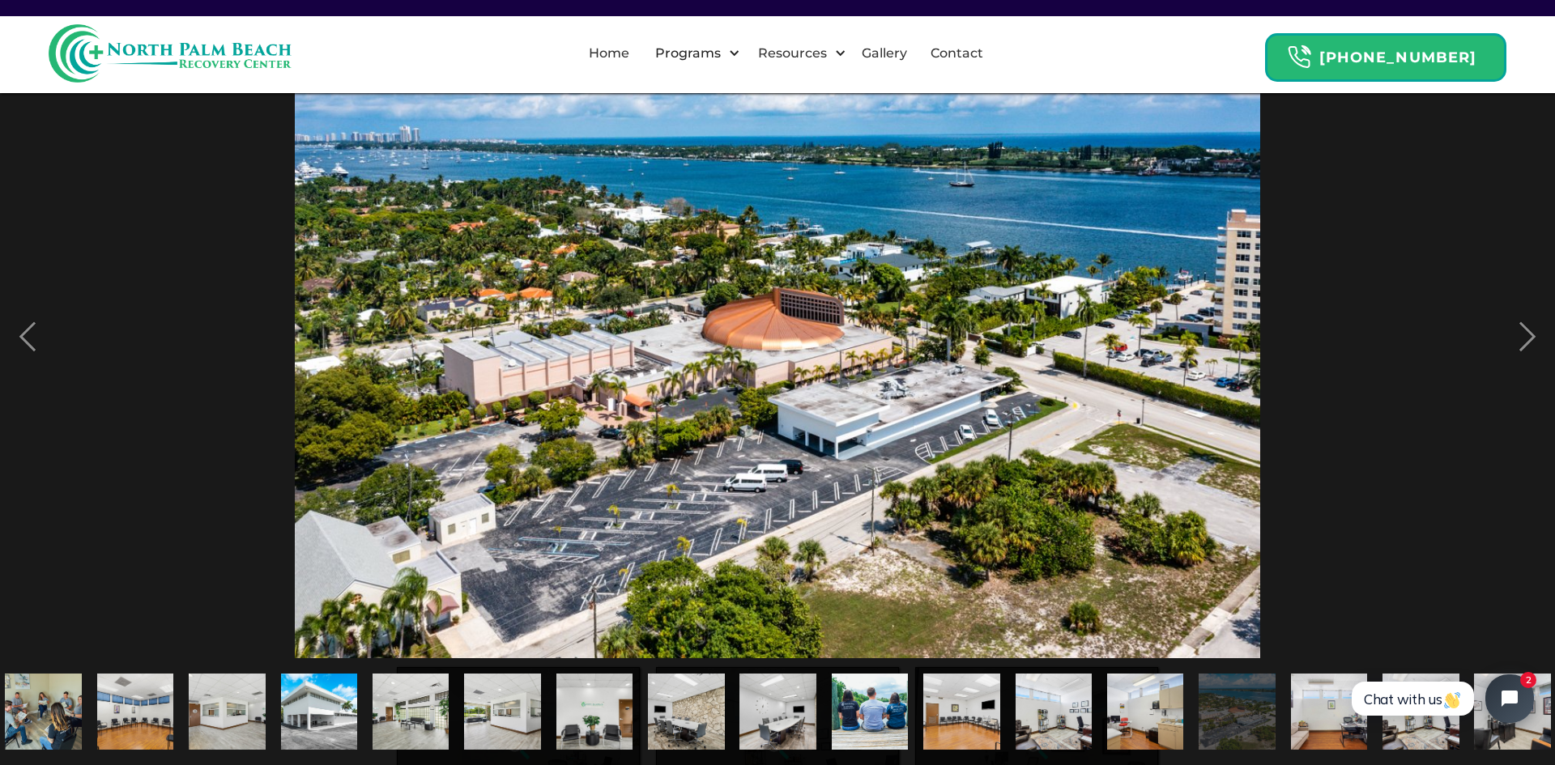
scroll to position [0, 389]
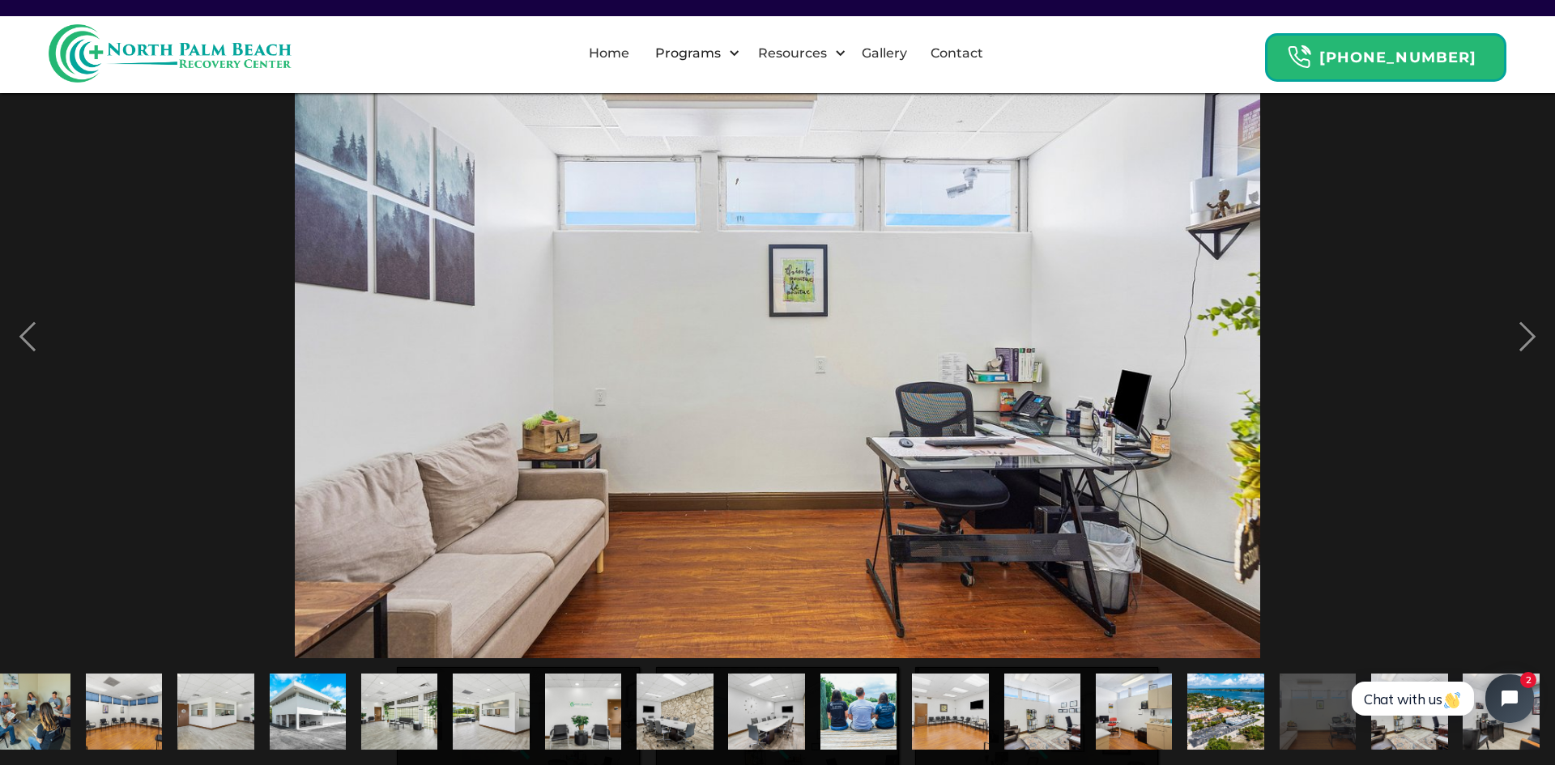
drag, startPoint x: 1071, startPoint y: 252, endPoint x: 1175, endPoint y: 261, distance: 104.0
click at [23, 335] on div "previous image" at bounding box center [27, 336] width 55 height 643
